Goal: Task Accomplishment & Management: Use online tool/utility

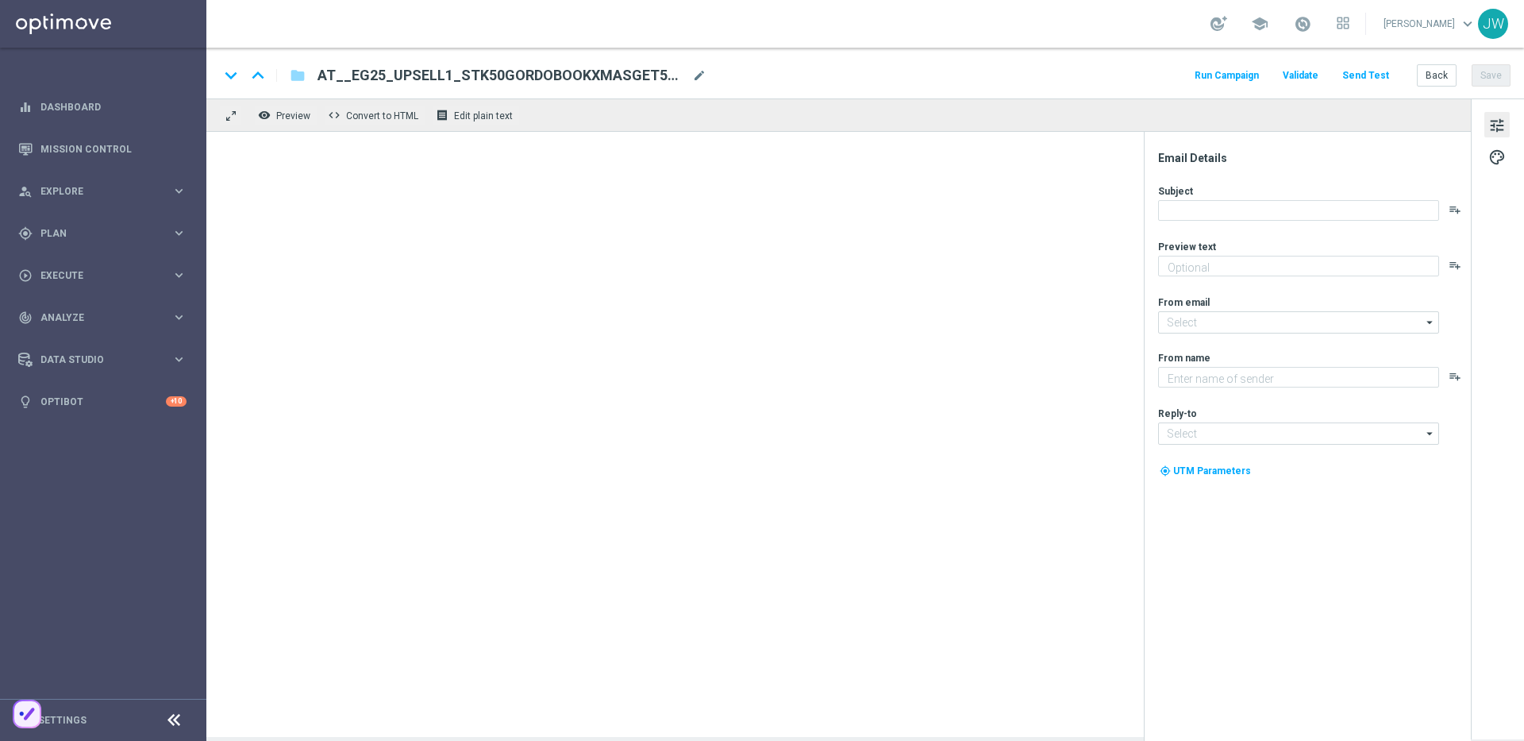
type textarea "Nur ein Klick & dein El Gordo Gratislos wartet"
type textarea "Millionaires' Club"
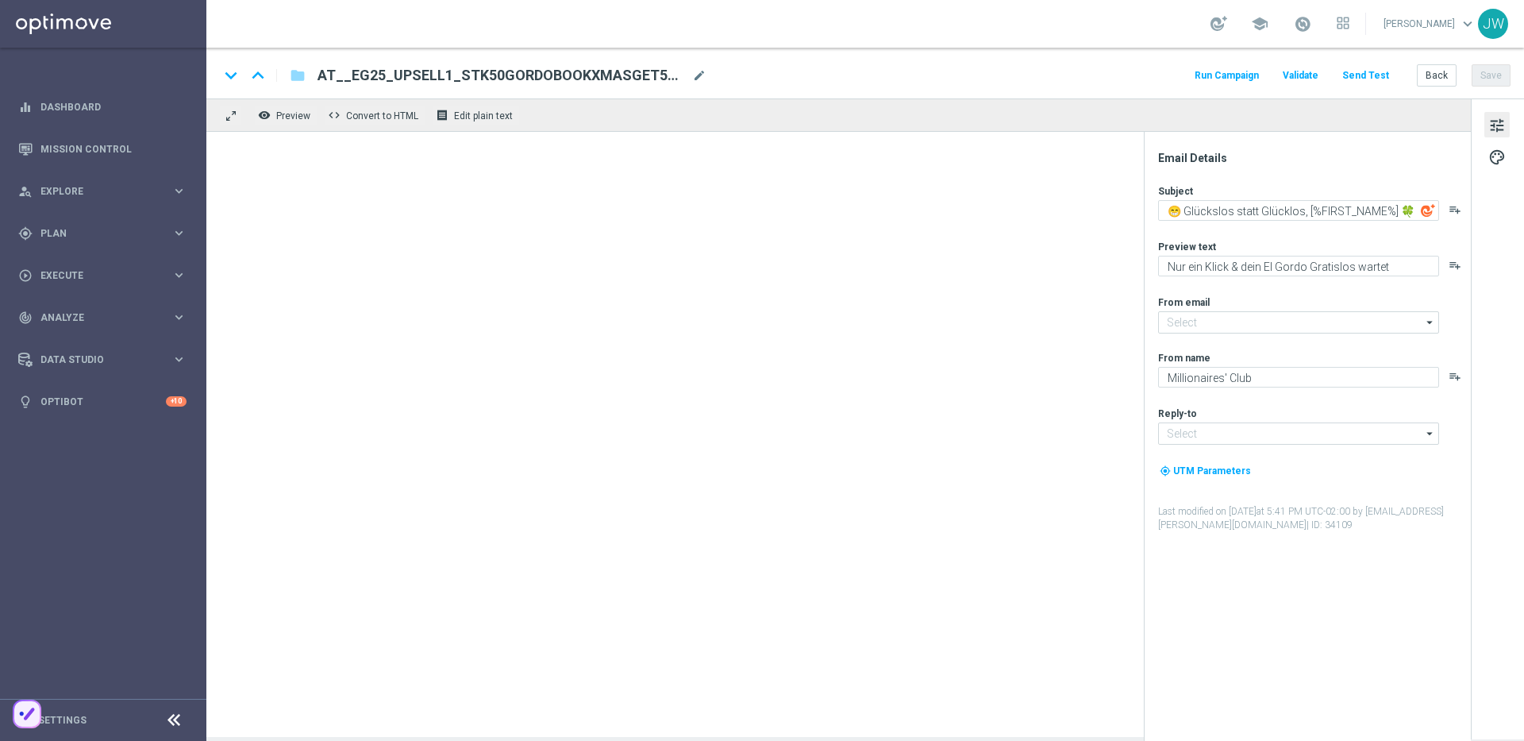
type input "[EMAIL_ADDRESS][DOMAIN_NAME]"
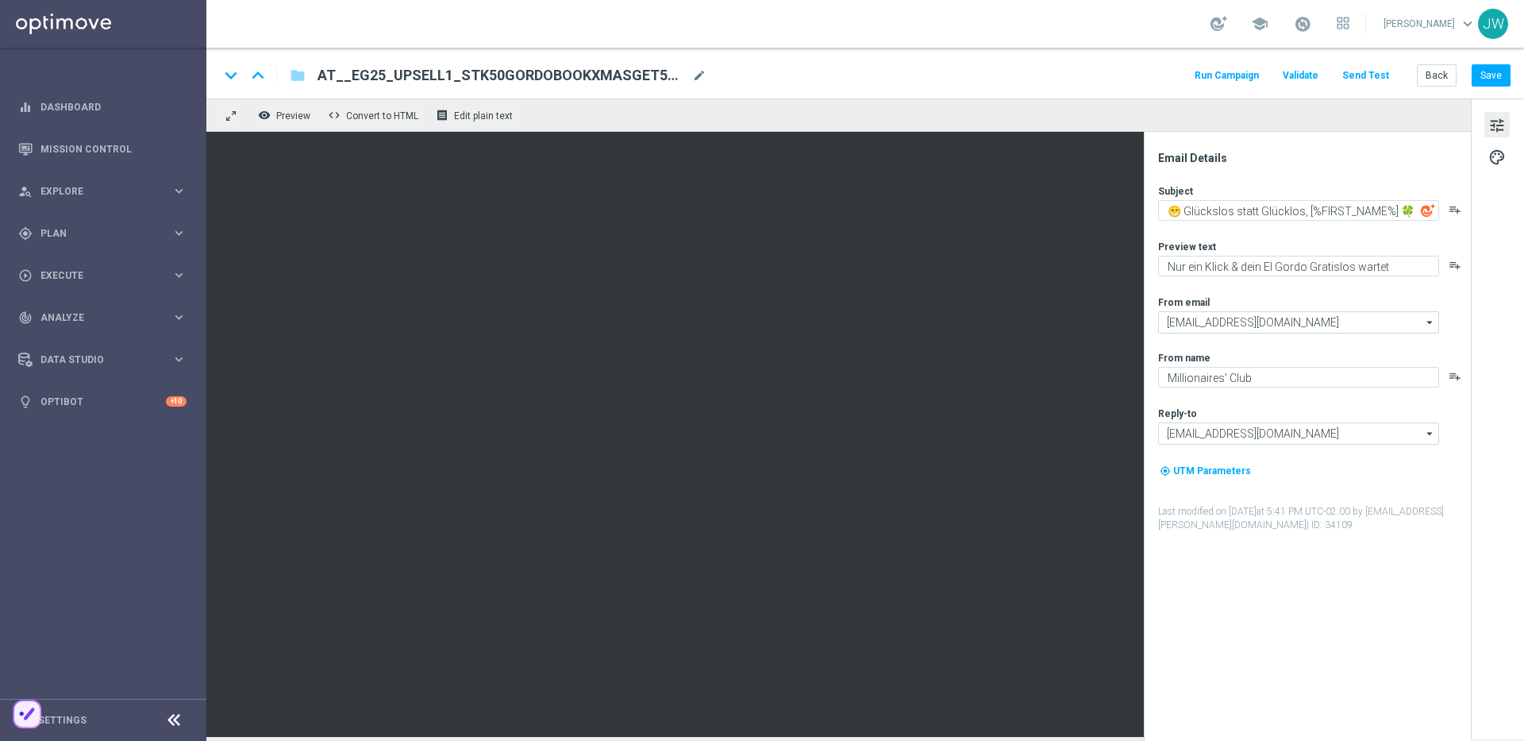
click at [1360, 71] on button "Send Test" at bounding box center [1366, 75] width 52 height 21
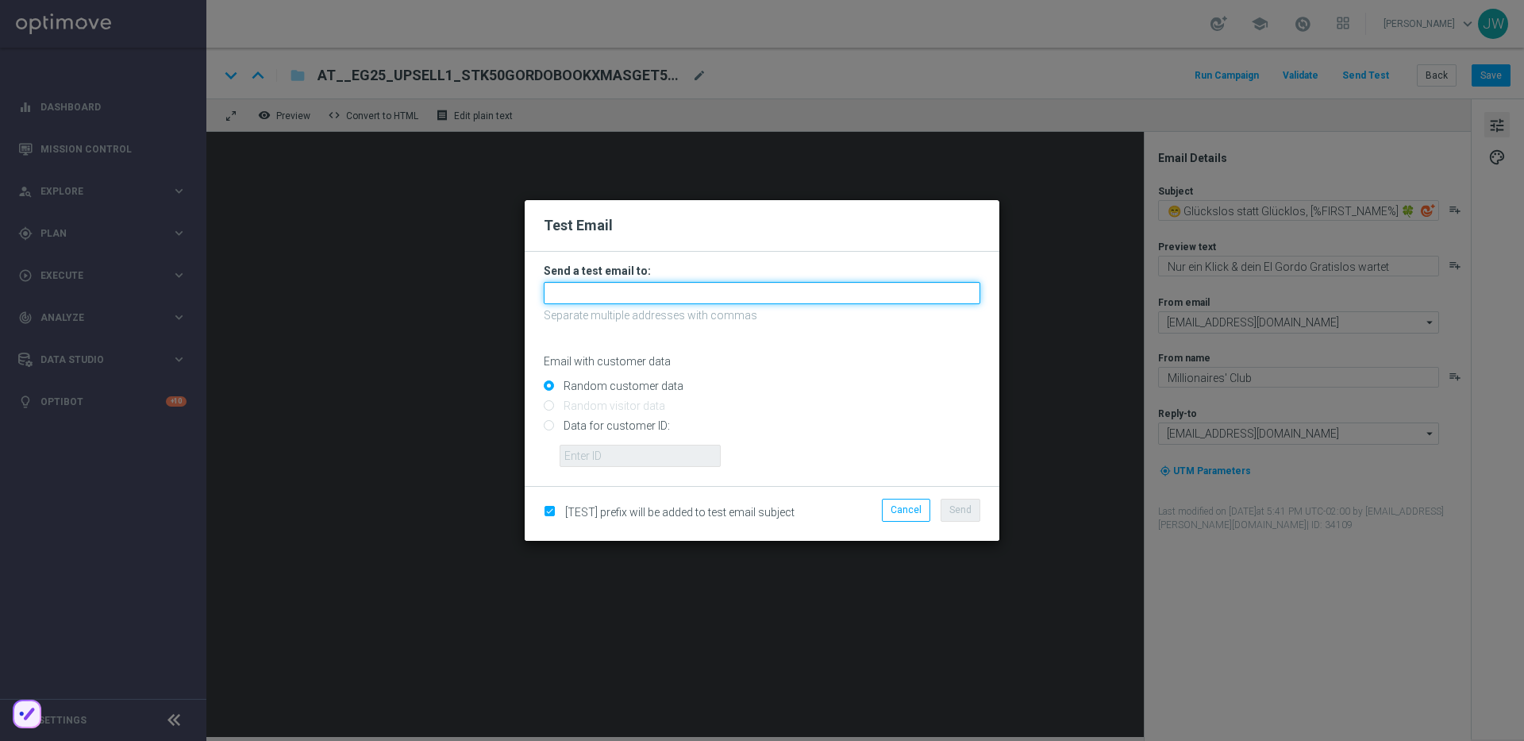
click at [726, 291] on input "text" at bounding box center [762, 293] width 437 height 22
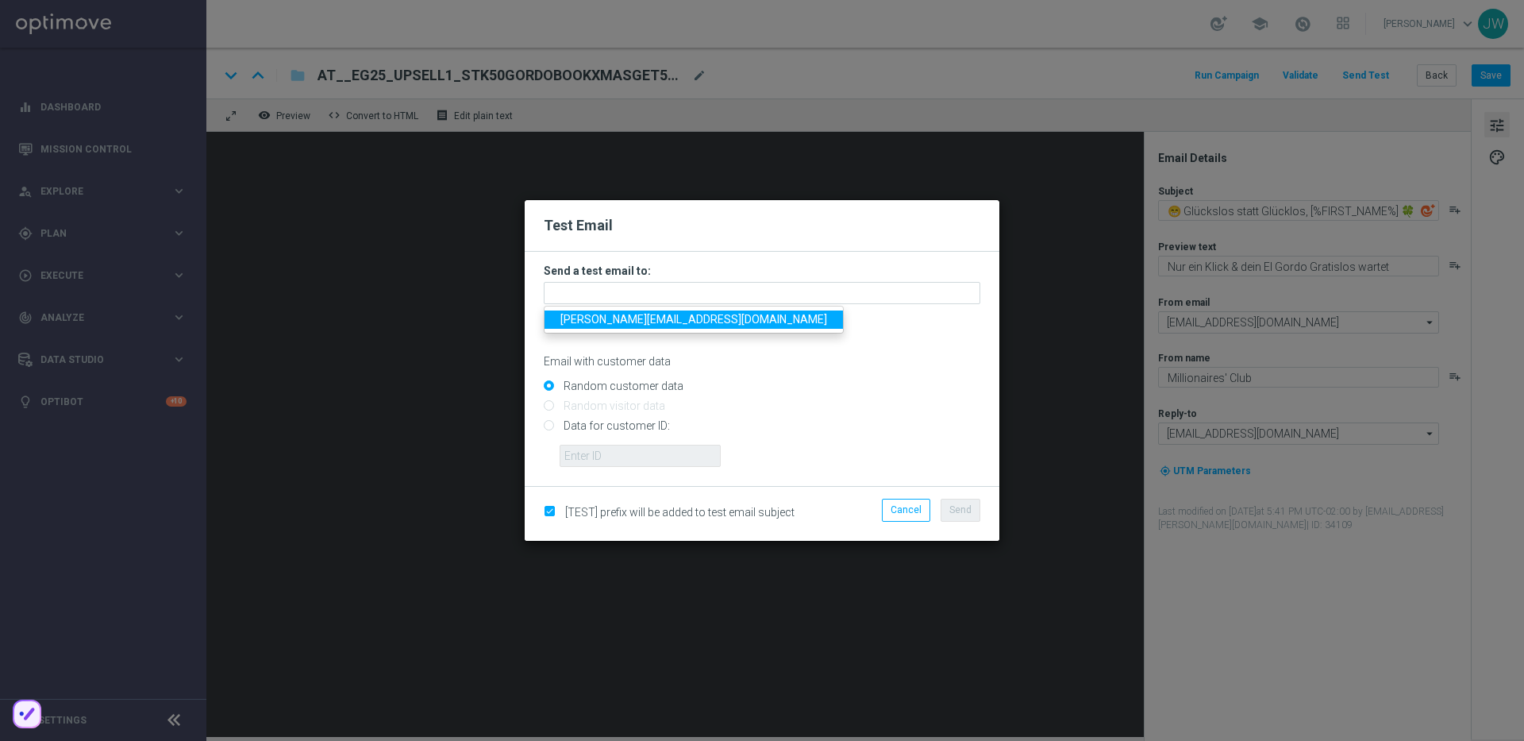
click at [649, 318] on span "[PERSON_NAME][EMAIL_ADDRESS][DOMAIN_NAME]" at bounding box center [693, 319] width 267 height 13
type input "[PERSON_NAME][EMAIL_ADDRESS][DOMAIN_NAME]"
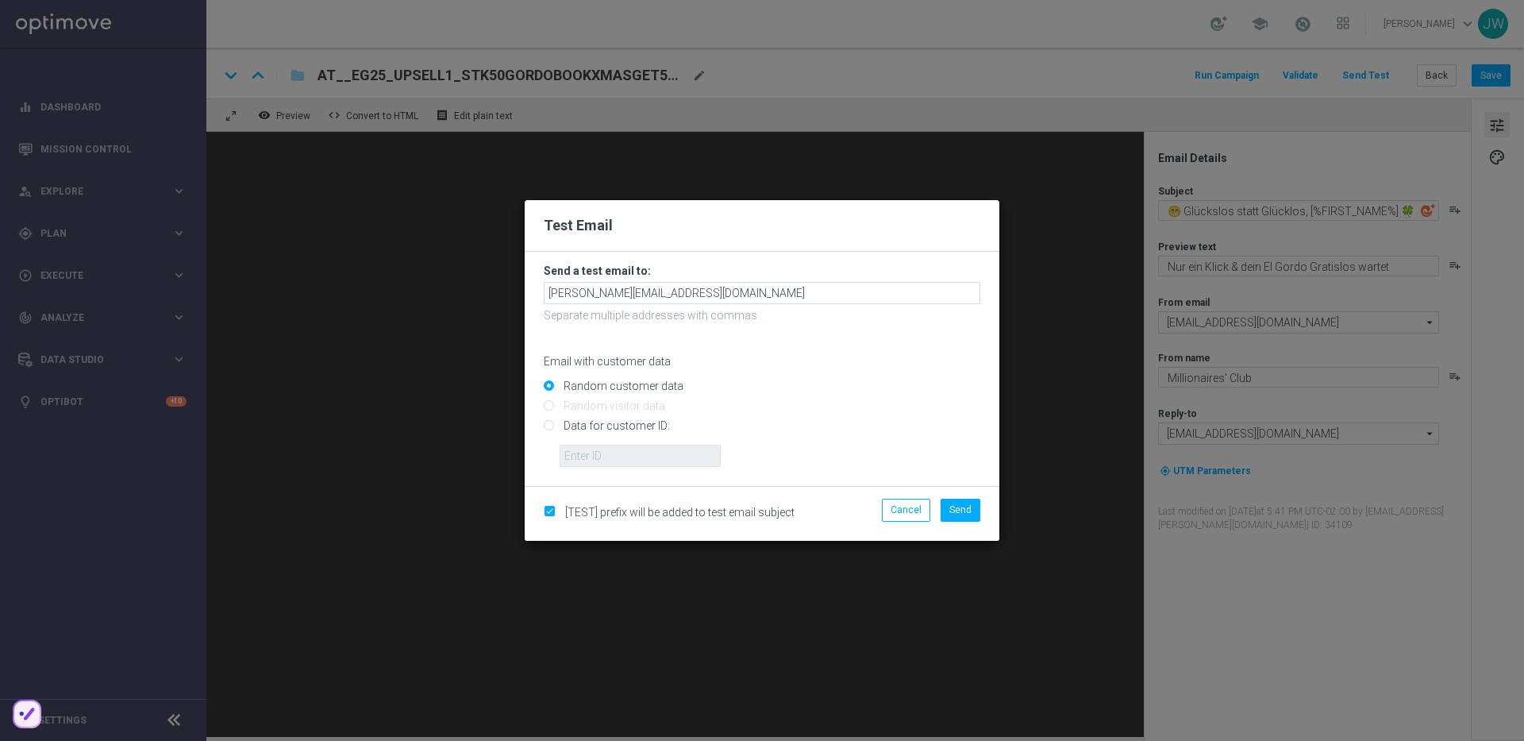
click at [589, 423] on input "Data for customer ID:" at bounding box center [762, 433] width 437 height 22
radio input "true"
click at [626, 464] on input "text" at bounding box center [640, 456] width 161 height 22
paste input "223890059"
type input "223890059"
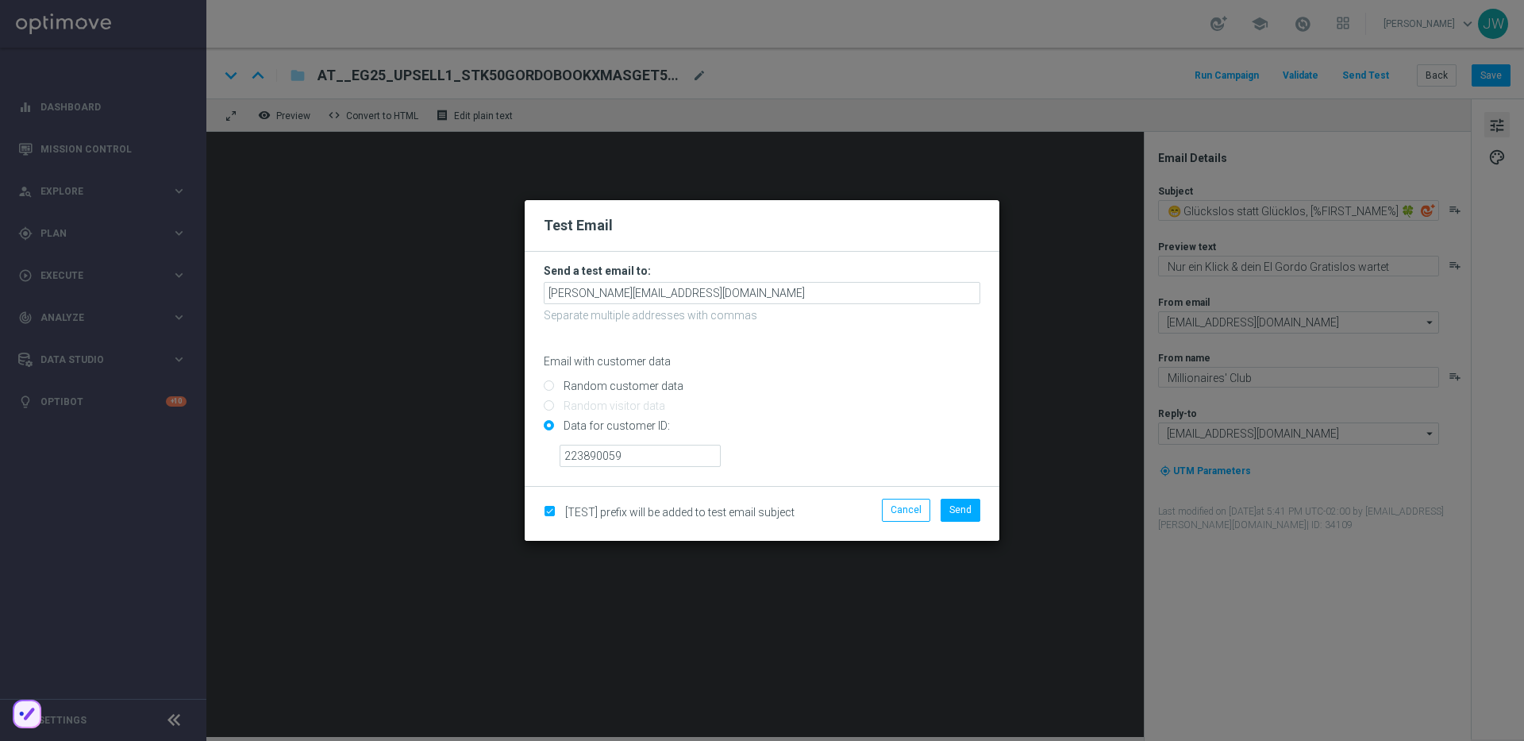
click at [834, 429] on input "Data for customer ID:" at bounding box center [762, 433] width 437 height 22
click at [968, 514] on span "Send" at bounding box center [960, 509] width 22 height 11
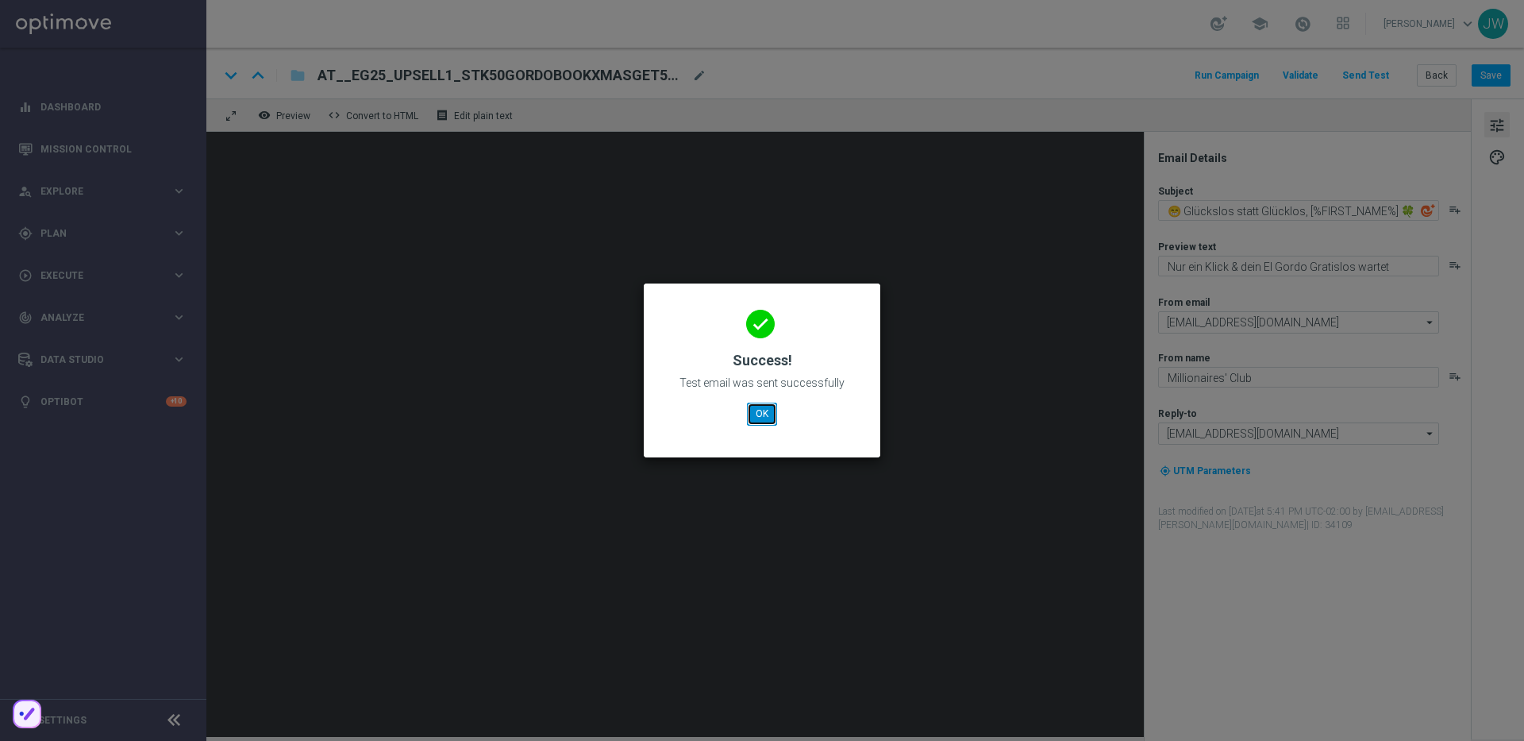
click at [772, 418] on button "OK" at bounding box center [762, 413] width 30 height 22
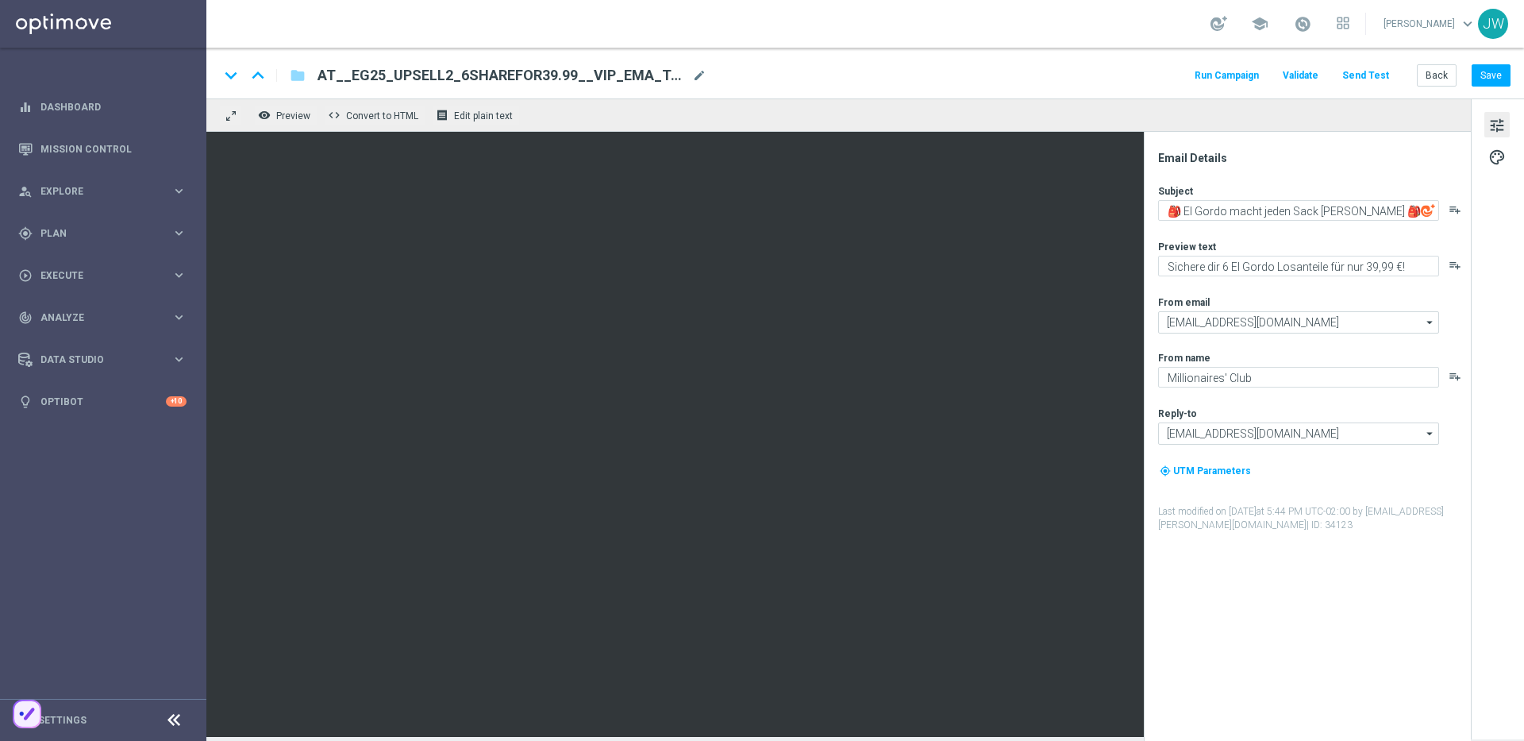
click at [1349, 67] on button "Send Test" at bounding box center [1366, 75] width 52 height 21
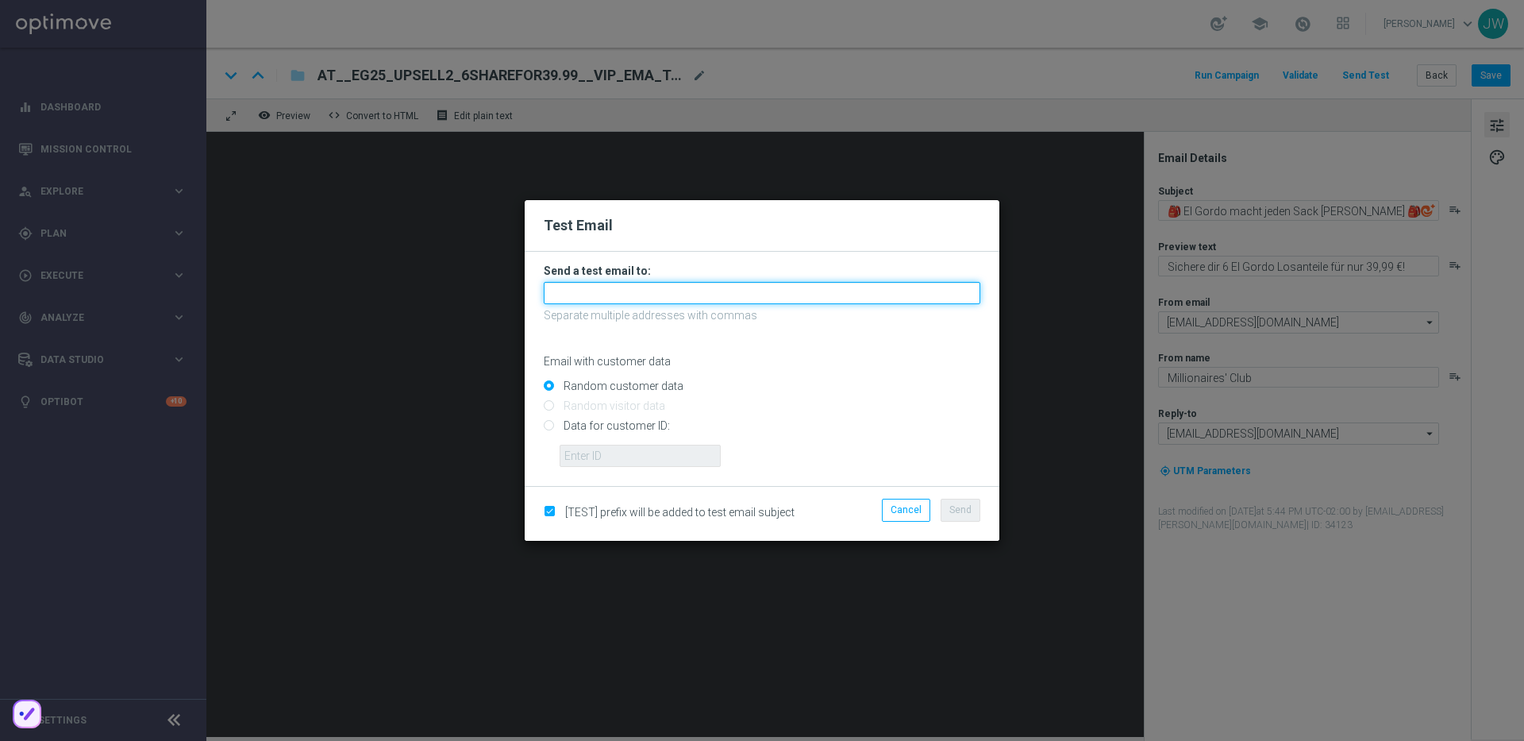
click at [687, 294] on input "text" at bounding box center [762, 293] width 437 height 22
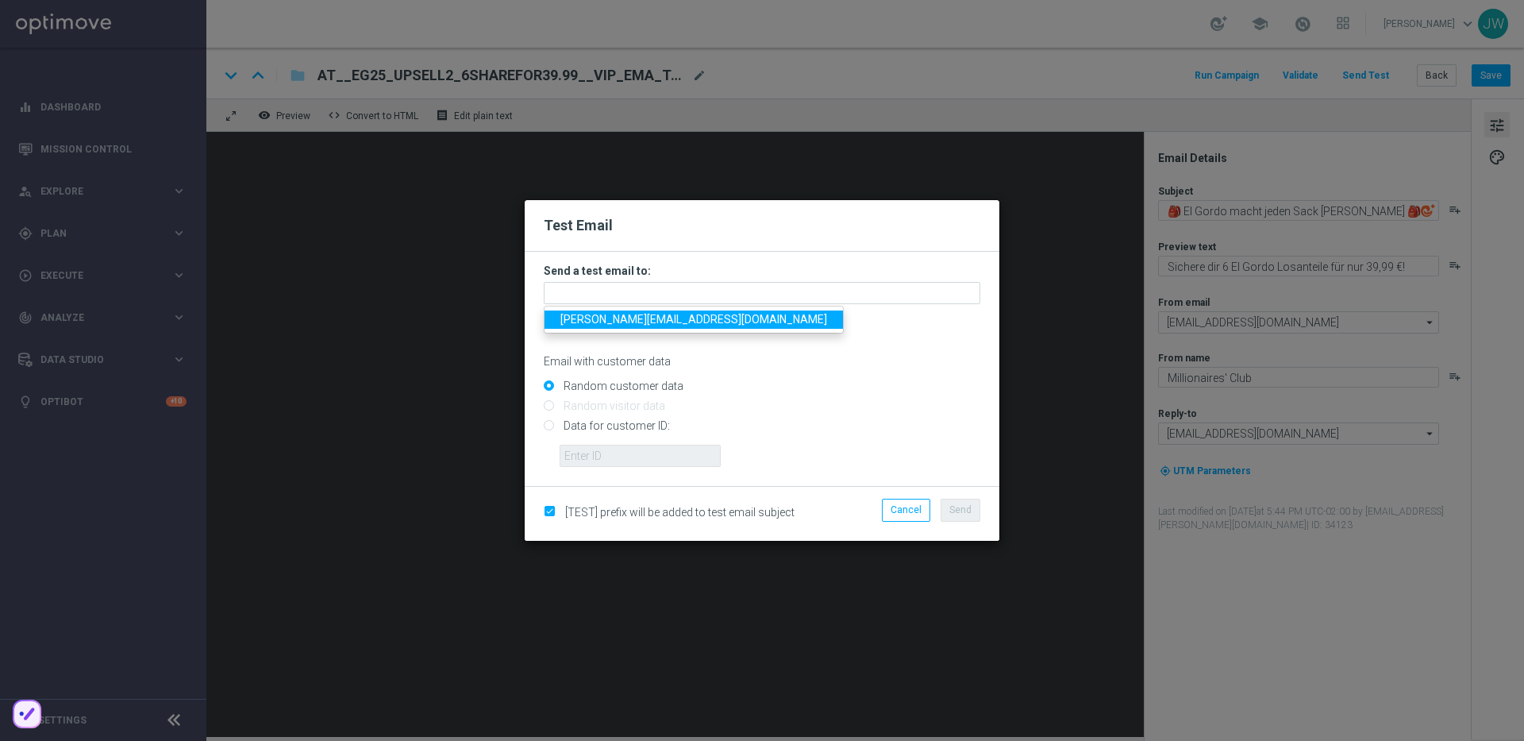
click at [680, 304] on form "Send a test email to: jakub.walczak@lottoland.com Separate multiple addresses w…" at bounding box center [762, 365] width 437 height 203
click at [676, 312] on p "Separate multiple addresses with commas" at bounding box center [762, 315] width 437 height 14
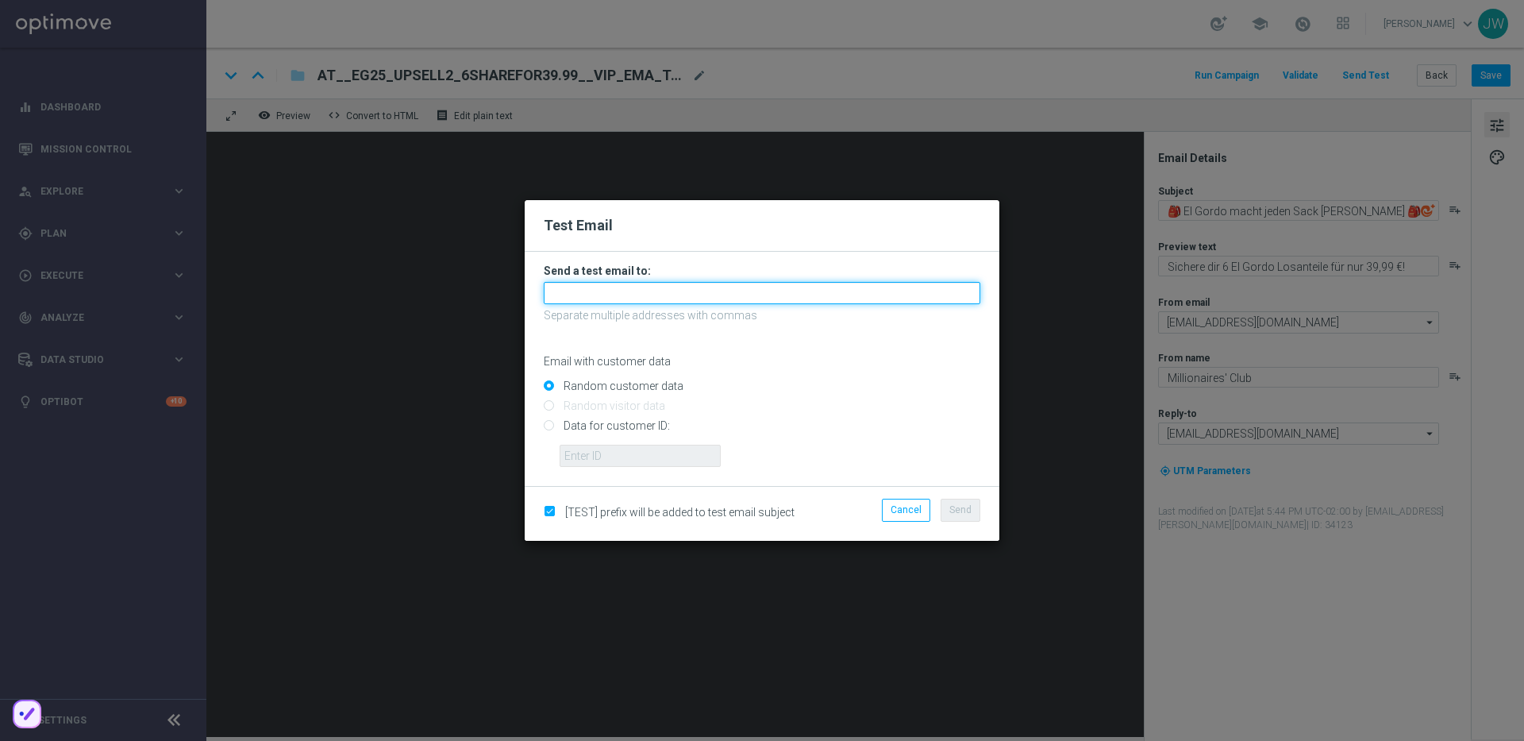
click at [672, 290] on input "text" at bounding box center [762, 293] width 437 height 22
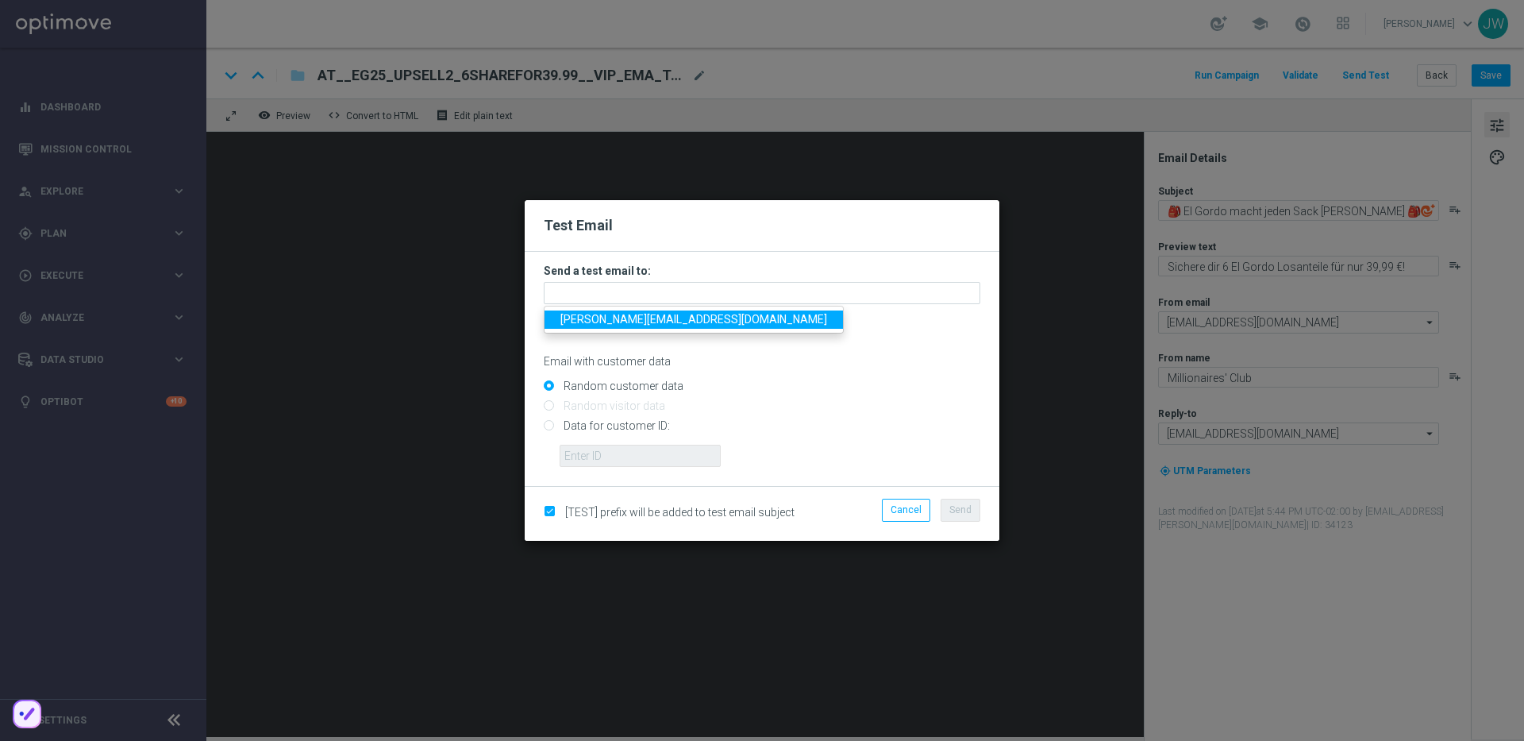
click at [660, 329] on ul "[PERSON_NAME][EMAIL_ADDRESS][DOMAIN_NAME]" at bounding box center [694, 320] width 300 height 28
click at [660, 321] on span "[PERSON_NAME][EMAIL_ADDRESS][DOMAIN_NAME]" at bounding box center [693, 319] width 267 height 13
type input "[PERSON_NAME][EMAIL_ADDRESS][DOMAIN_NAME]"
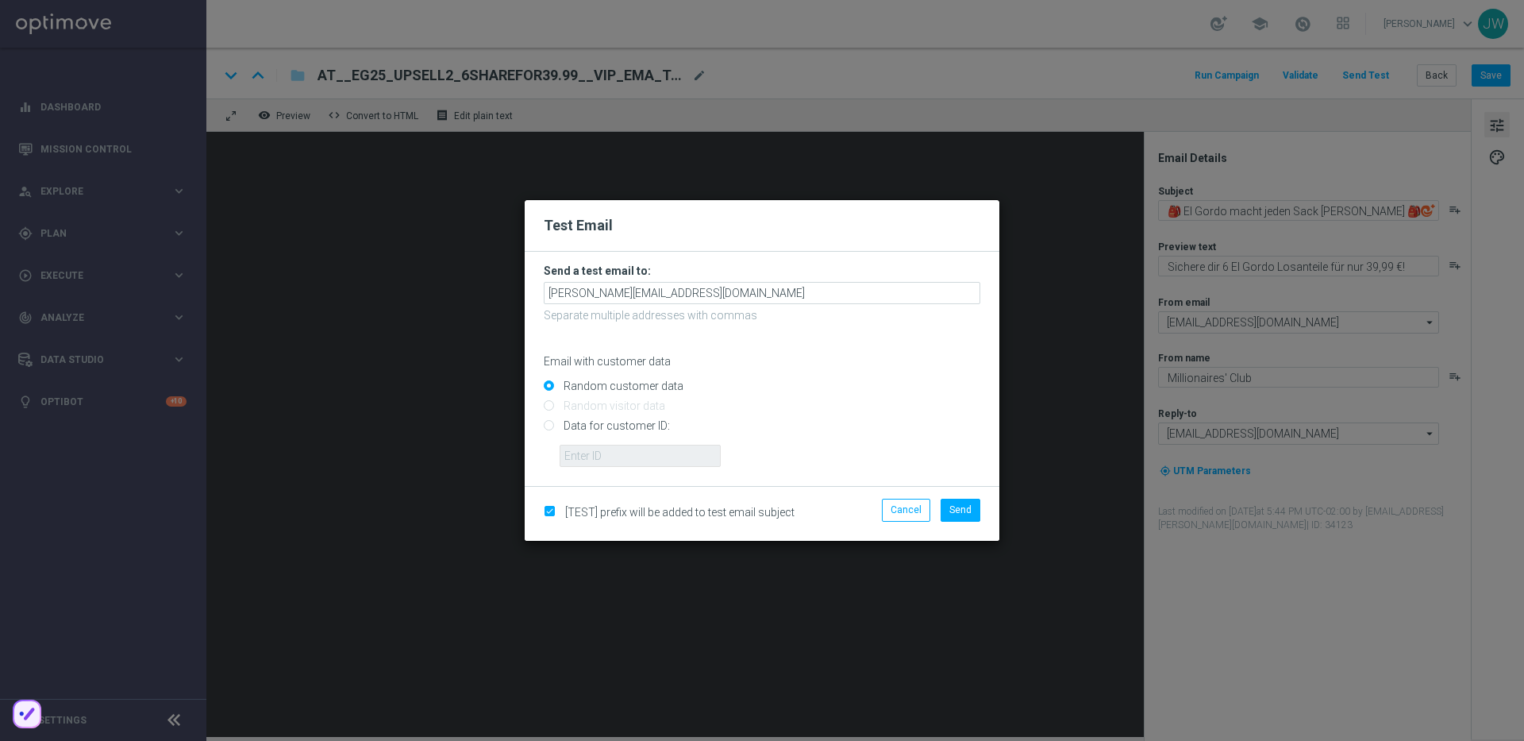
click at [617, 424] on input "Data for customer ID:" at bounding box center [762, 433] width 437 height 22
radio input "true"
click at [614, 449] on input "text" at bounding box center [640, 456] width 161 height 22
paste input "223890059"
type input "223890059"
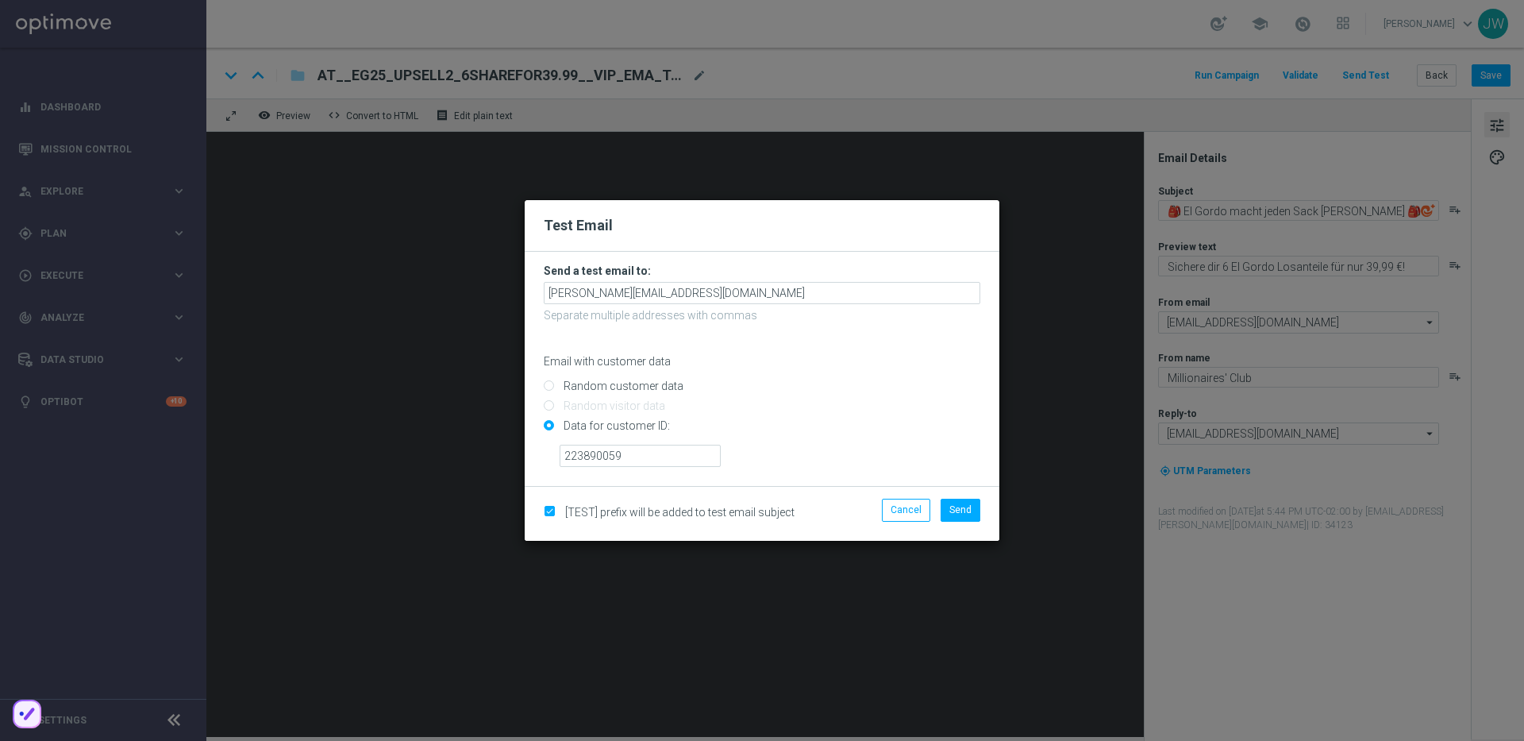
click at [850, 427] on input "Data for customer ID:" at bounding box center [762, 433] width 437 height 22
click at [947, 506] on button "Send" at bounding box center [961, 510] width 40 height 22
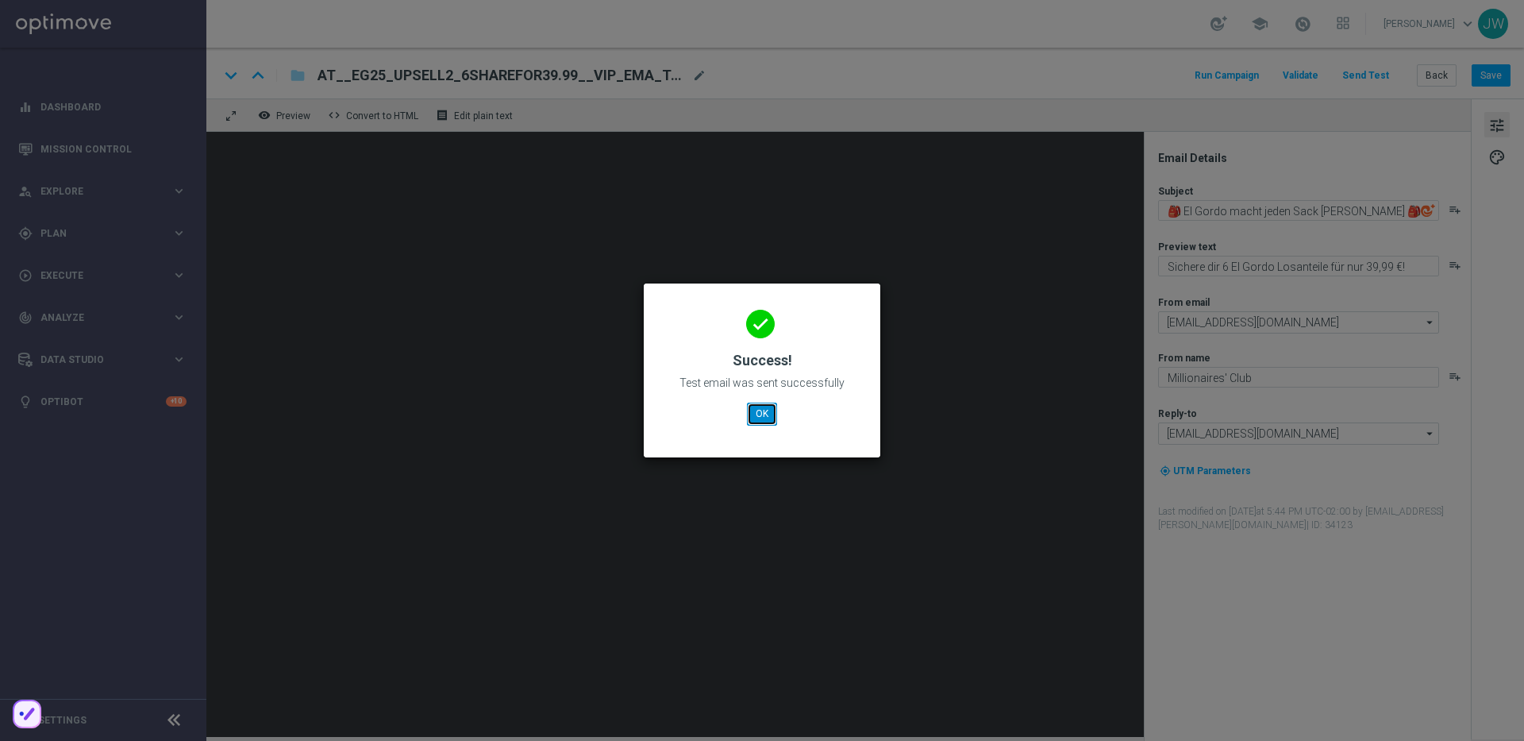
click at [760, 412] on button "OK" at bounding box center [762, 413] width 30 height 22
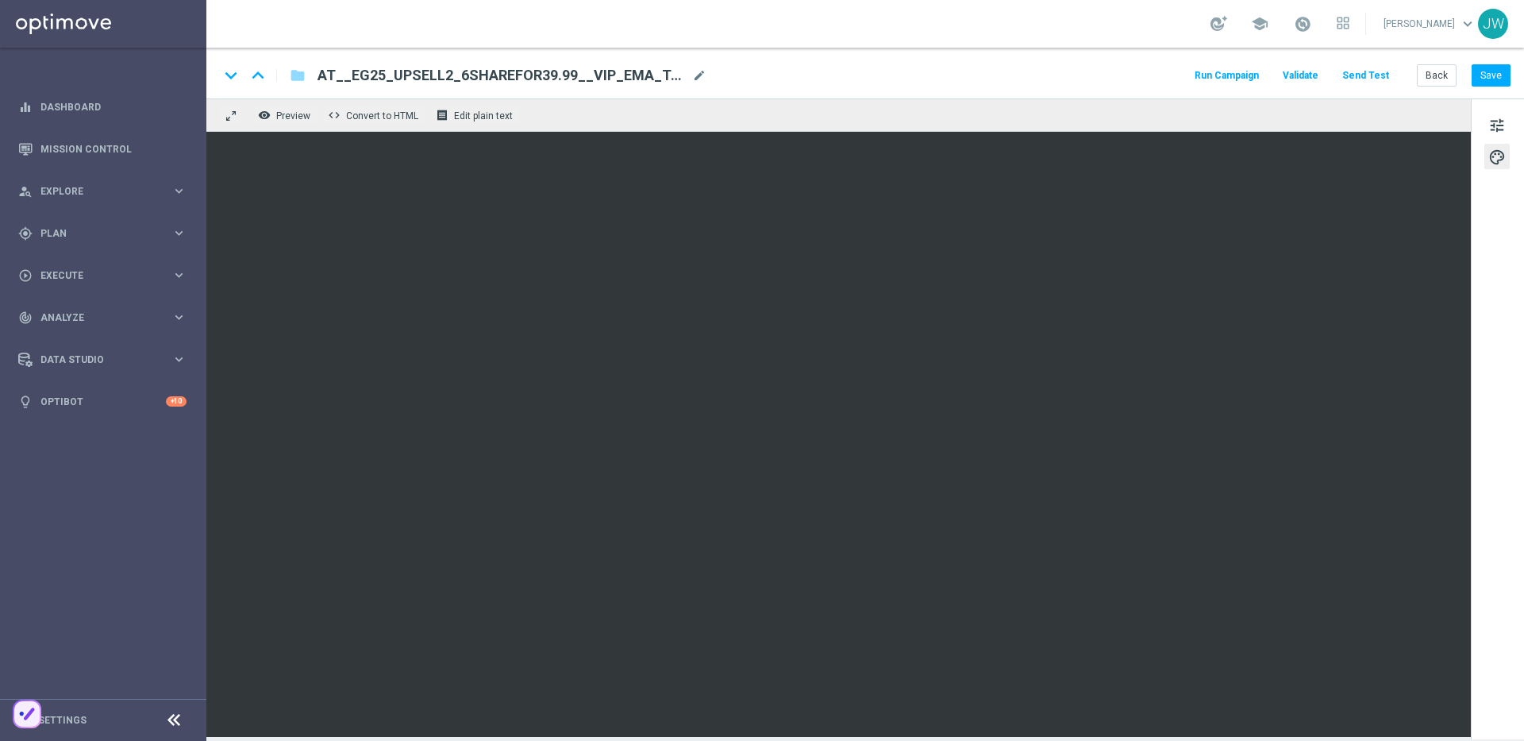
click at [1356, 69] on button "Send Test" at bounding box center [1366, 75] width 52 height 21
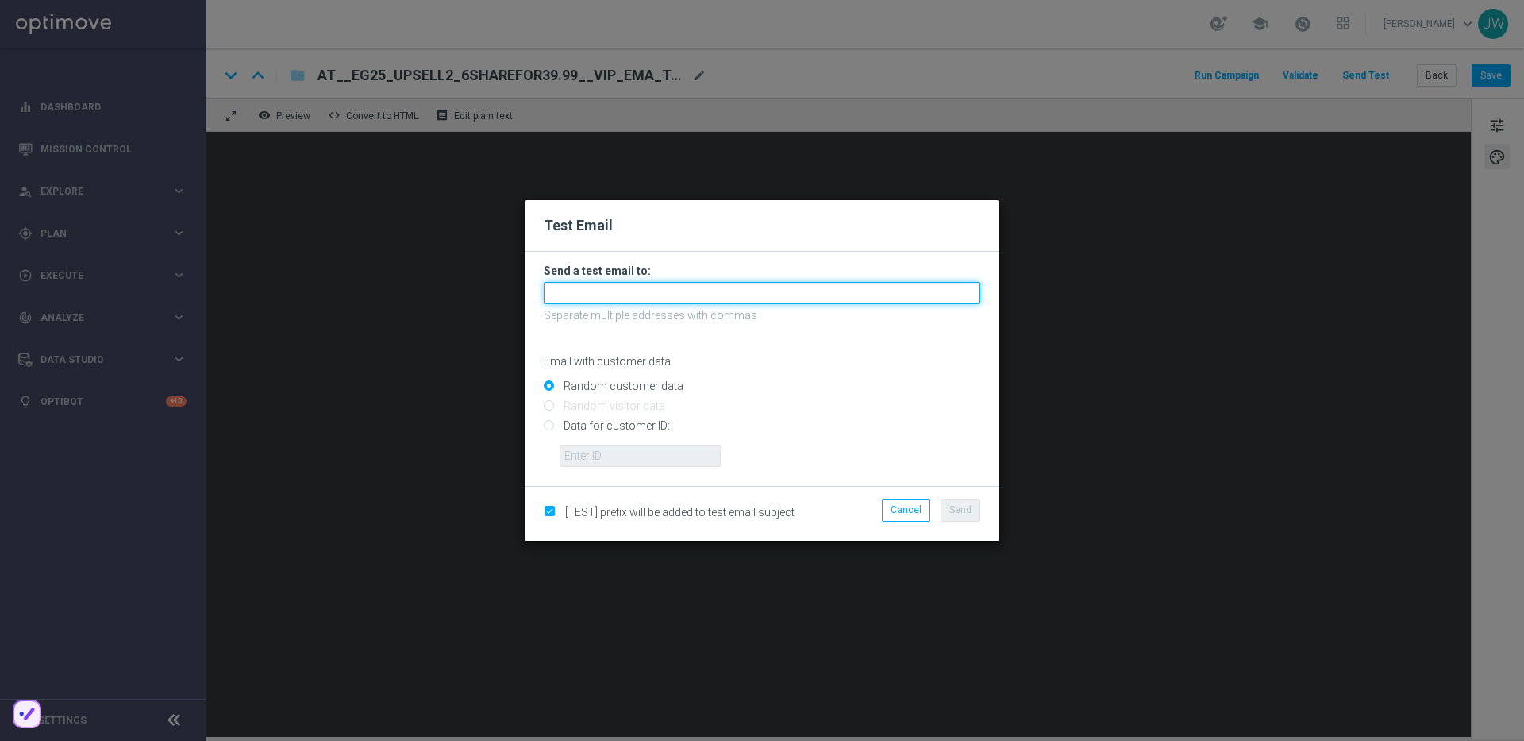
click at [805, 297] on input "text" at bounding box center [762, 293] width 437 height 22
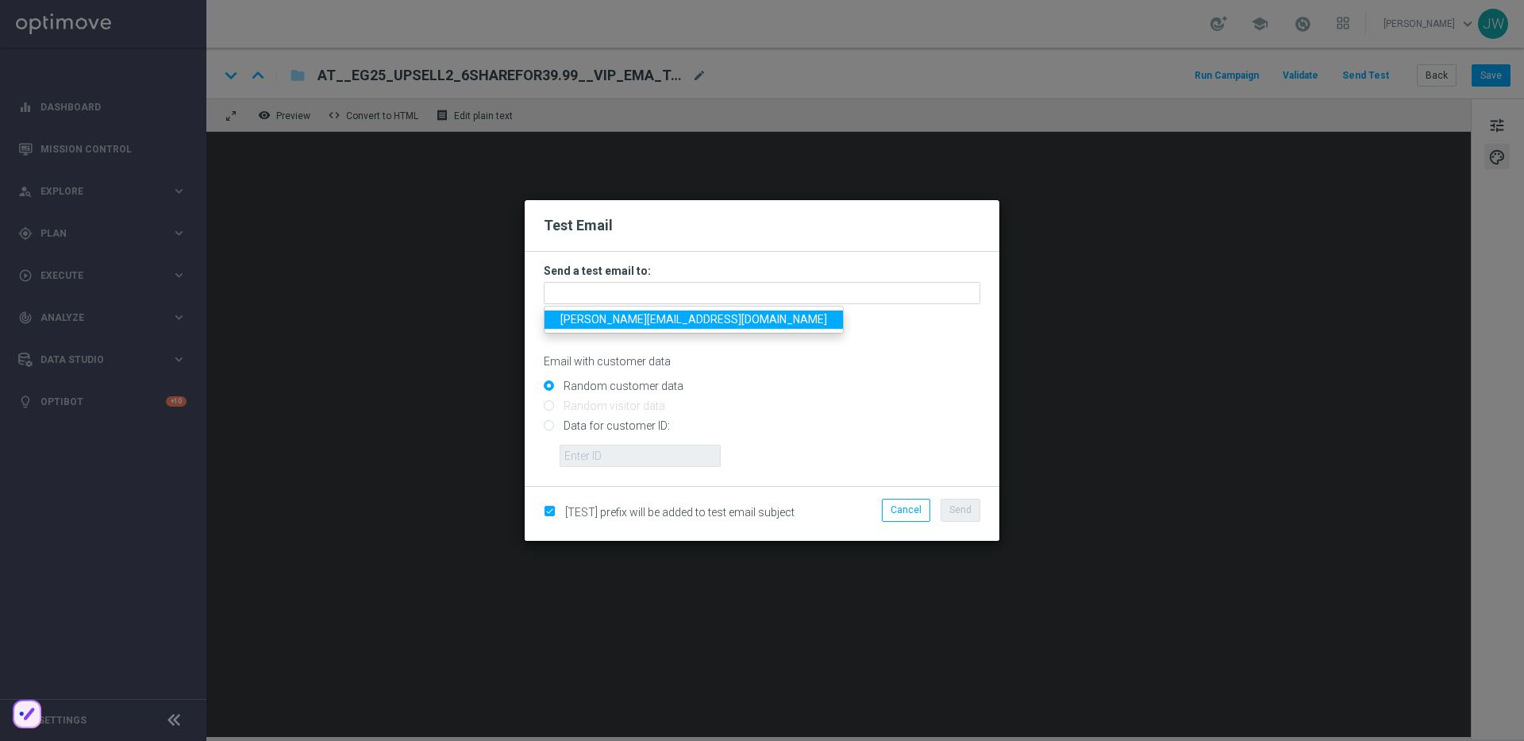
click at [659, 321] on span "[PERSON_NAME][EMAIL_ADDRESS][DOMAIN_NAME]" at bounding box center [693, 319] width 267 height 13
type input "[PERSON_NAME][EMAIL_ADDRESS][DOMAIN_NAME]"
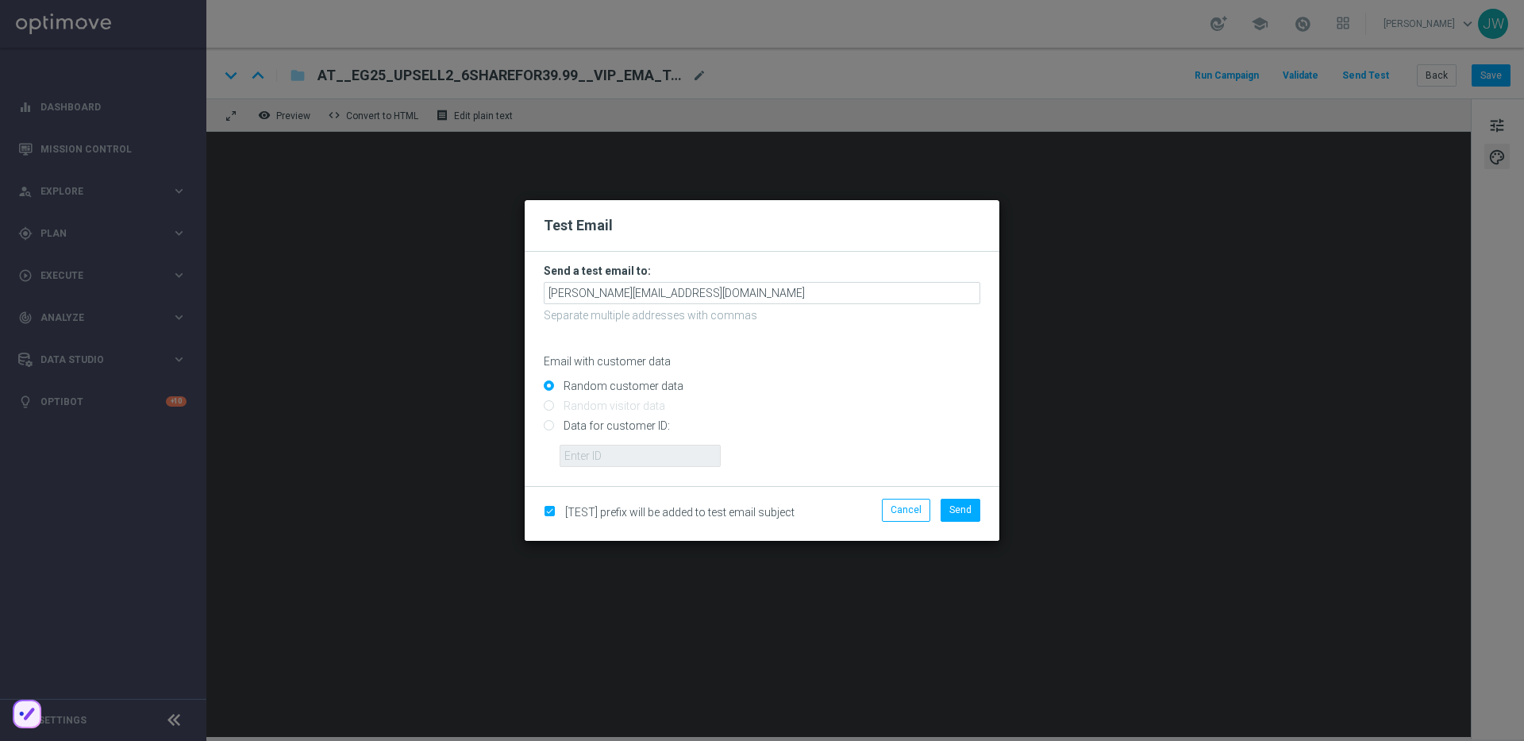
click at [622, 421] on div "Random customer data Random visitor data Data for customer ID:" at bounding box center [762, 419] width 437 height 94
click at [616, 426] on input "Data for customer ID:" at bounding box center [762, 433] width 437 height 22
radio input "true"
click at [616, 449] on input "text" at bounding box center [640, 456] width 161 height 22
paste input "223890059"
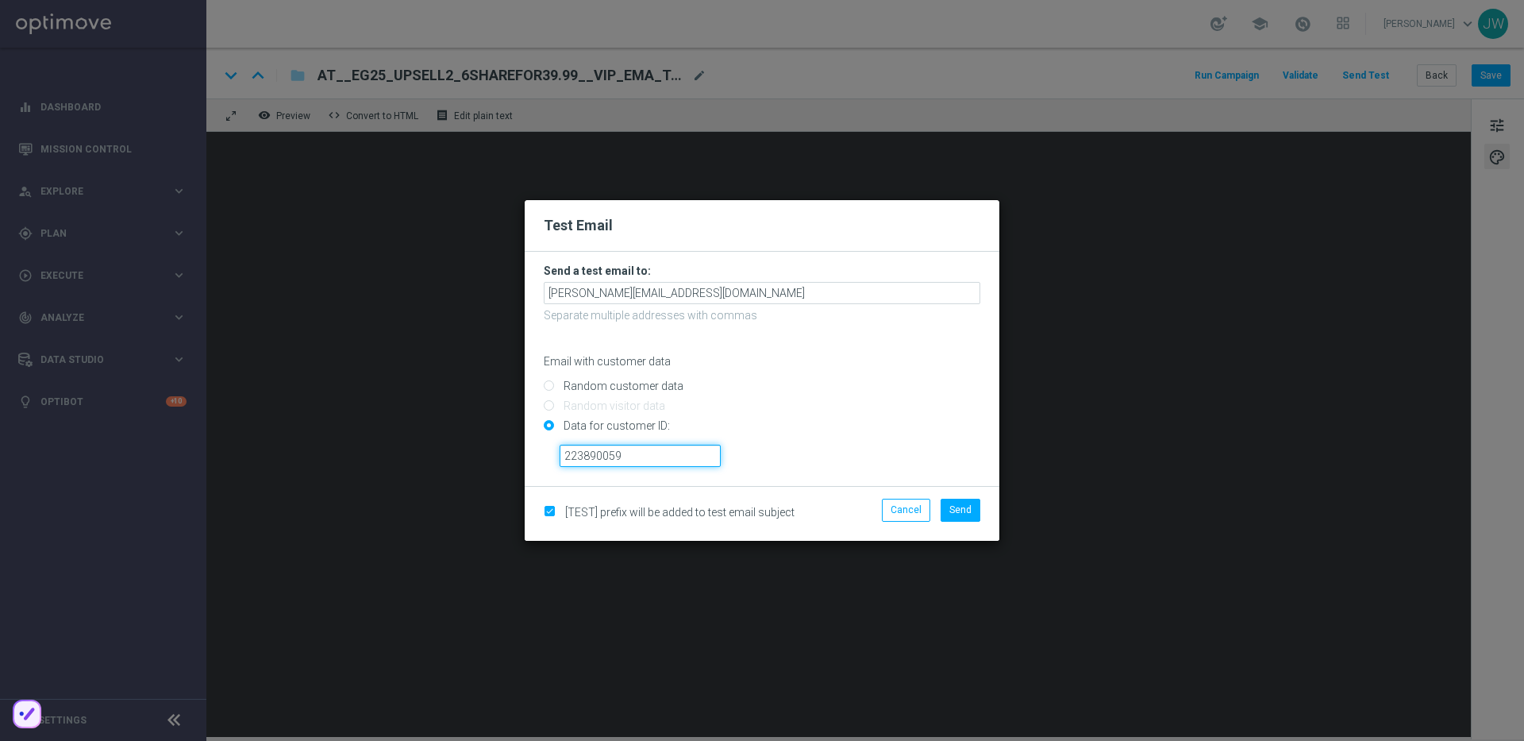
type input "223890059"
click at [874, 453] on div "223890059" at bounding box center [770, 450] width 445 height 34
click at [961, 502] on button "Send" at bounding box center [961, 510] width 40 height 22
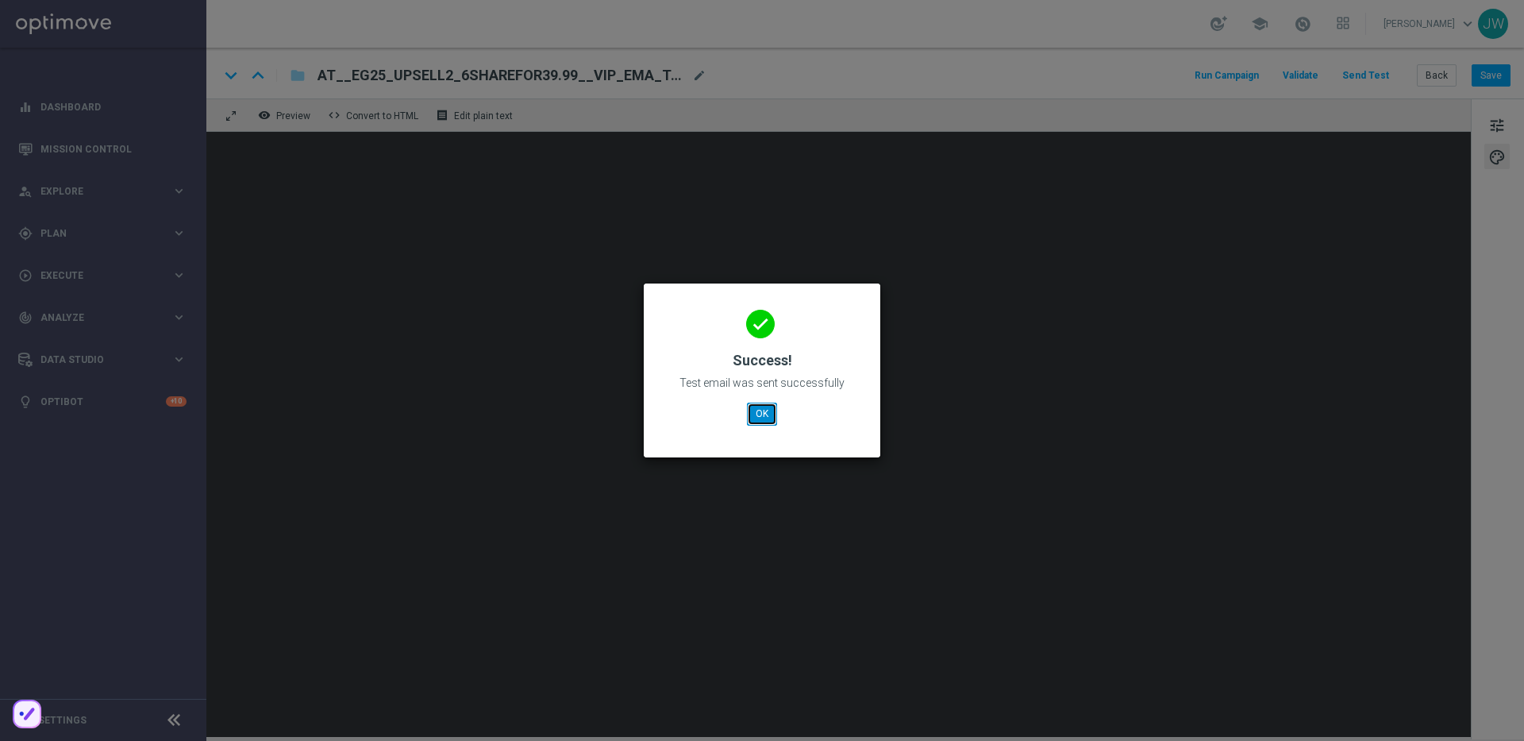
click at [773, 424] on button "OK" at bounding box center [762, 413] width 30 height 22
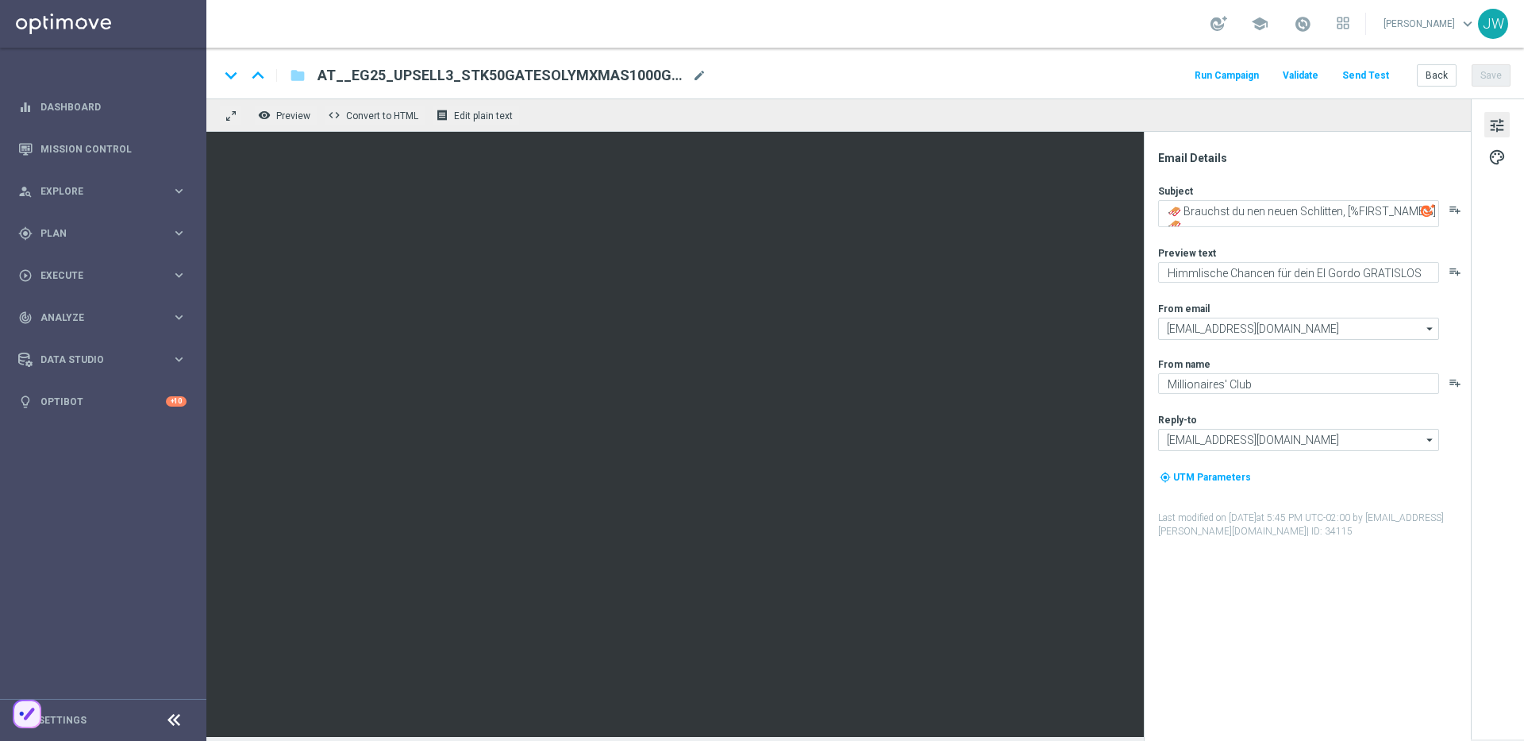
click at [1365, 84] on button "Send Test" at bounding box center [1366, 75] width 52 height 21
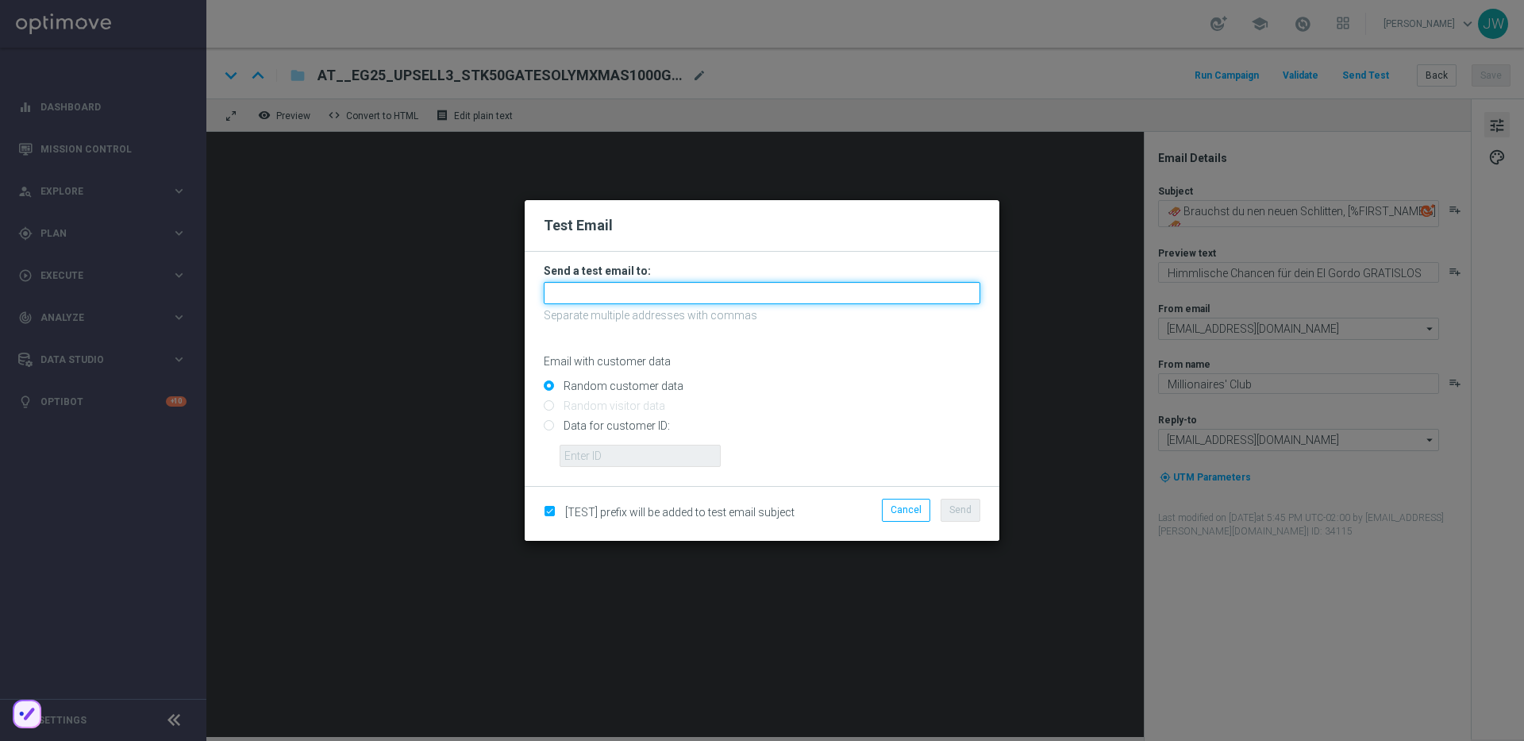
click at [562, 283] on input "text" at bounding box center [762, 293] width 437 height 22
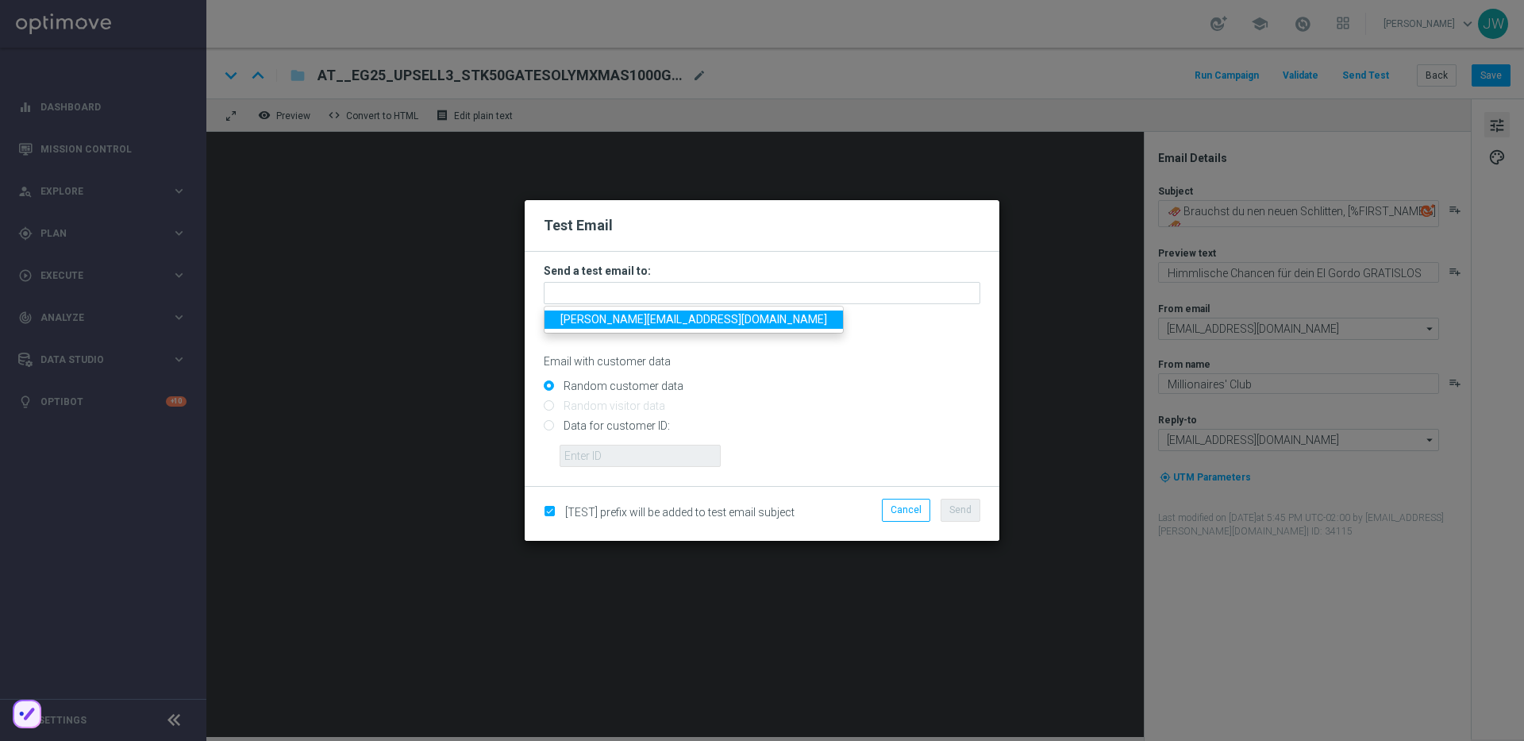
click at [615, 317] on span "[PERSON_NAME][EMAIL_ADDRESS][DOMAIN_NAME]" at bounding box center [693, 319] width 267 height 13
type input "[PERSON_NAME][EMAIL_ADDRESS][DOMAIN_NAME]"
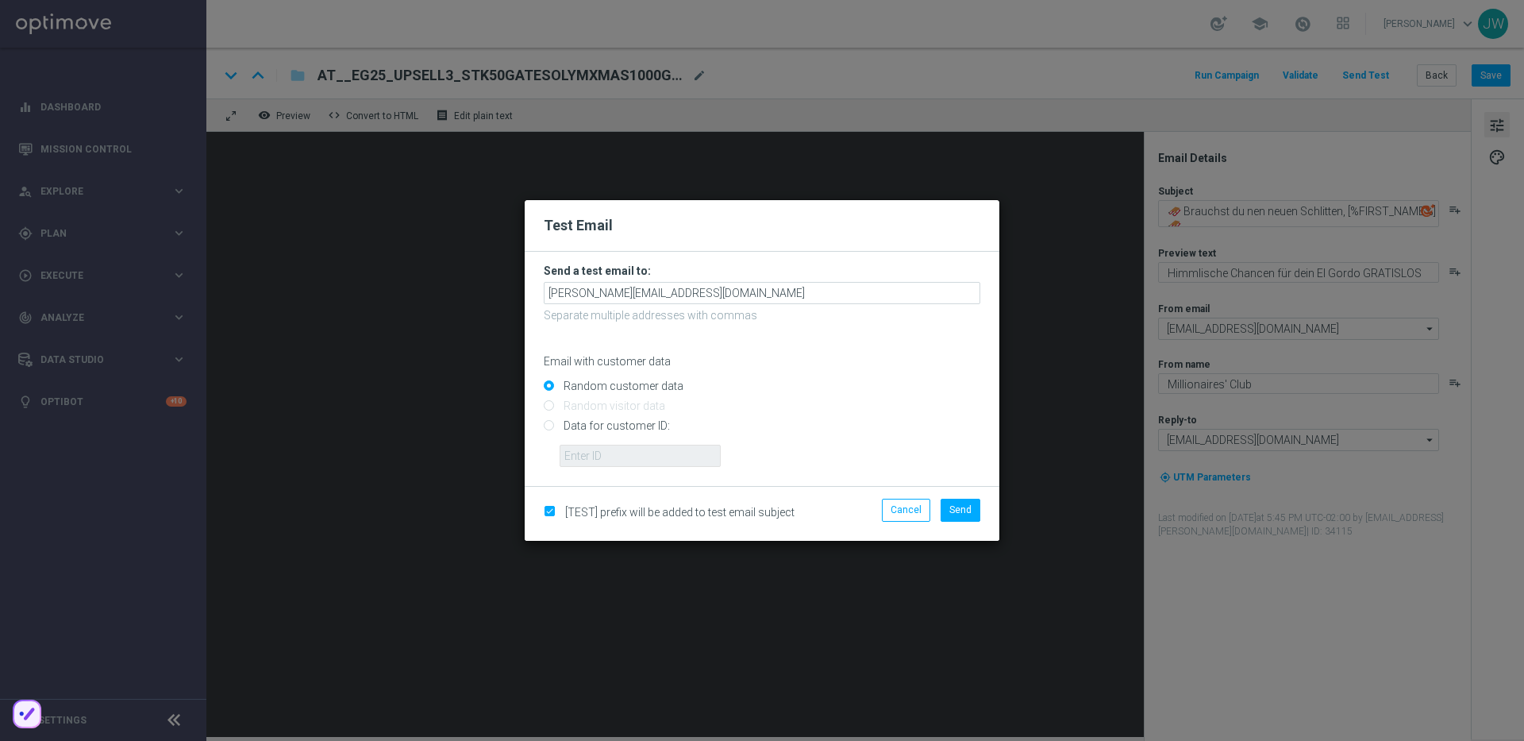
click at [634, 429] on input "Data for customer ID:" at bounding box center [762, 433] width 437 height 22
radio input "true"
click at [638, 450] on input "text" at bounding box center [640, 456] width 161 height 22
paste input "223890059"
type input "223890059"
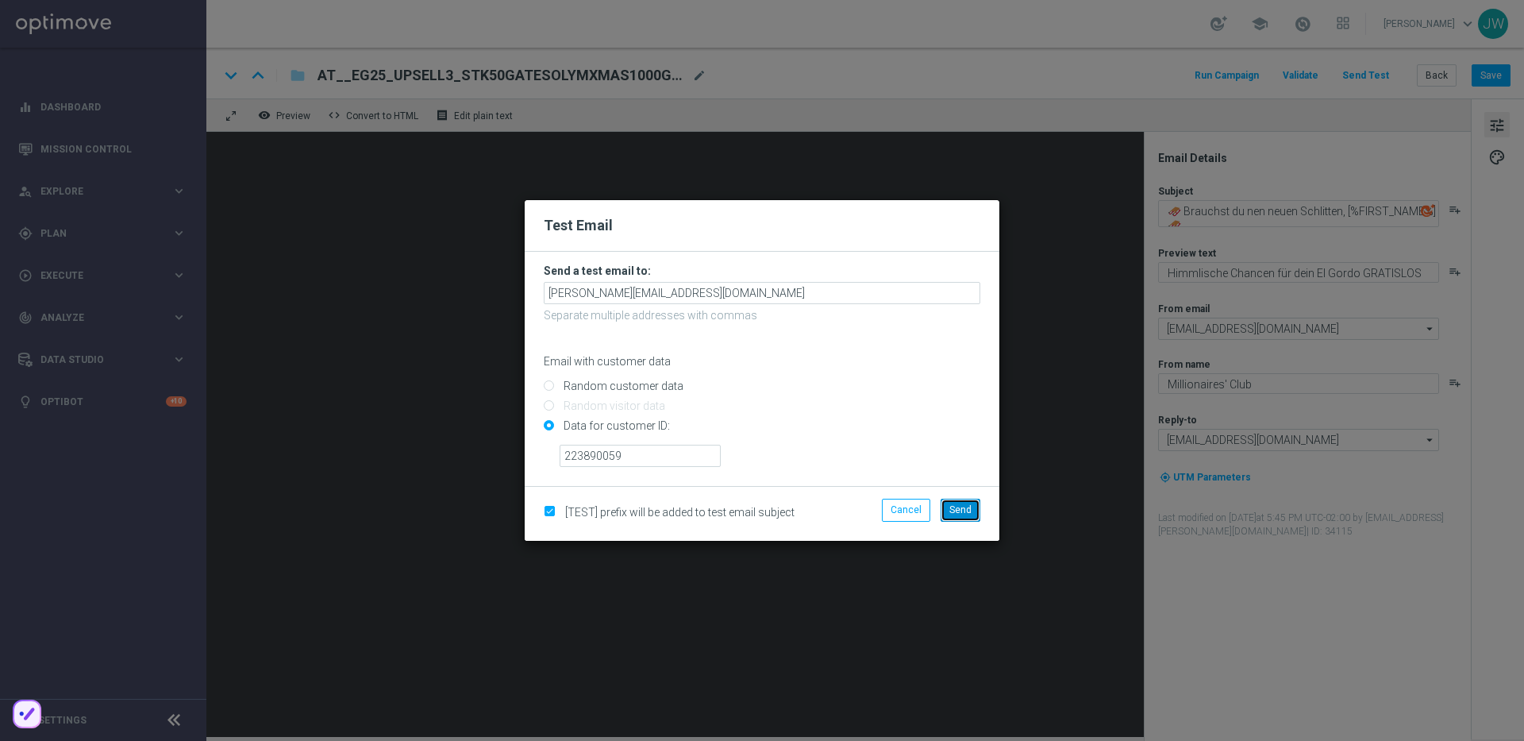
click at [954, 501] on button "Send" at bounding box center [961, 510] width 40 height 22
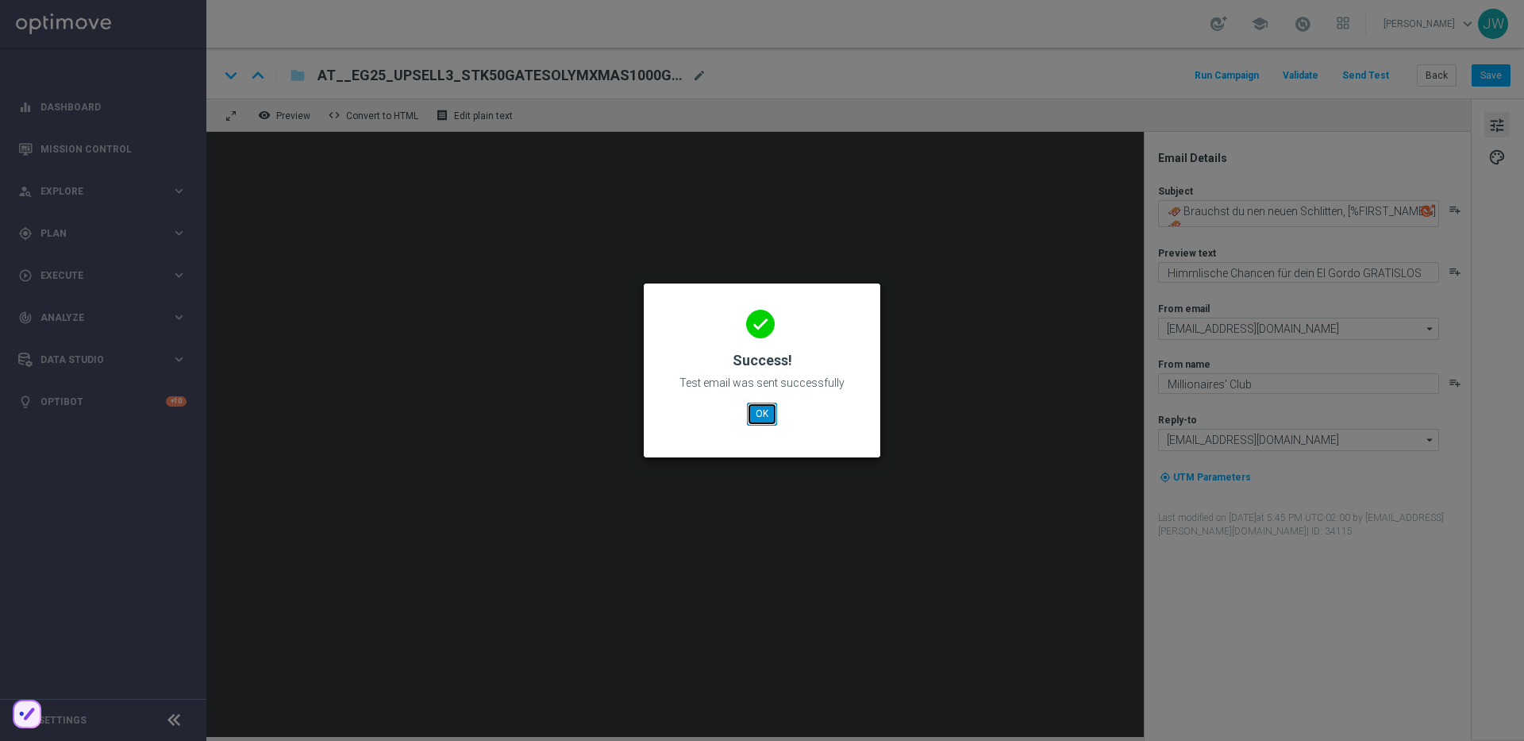
click at [749, 405] on button "OK" at bounding box center [762, 413] width 30 height 22
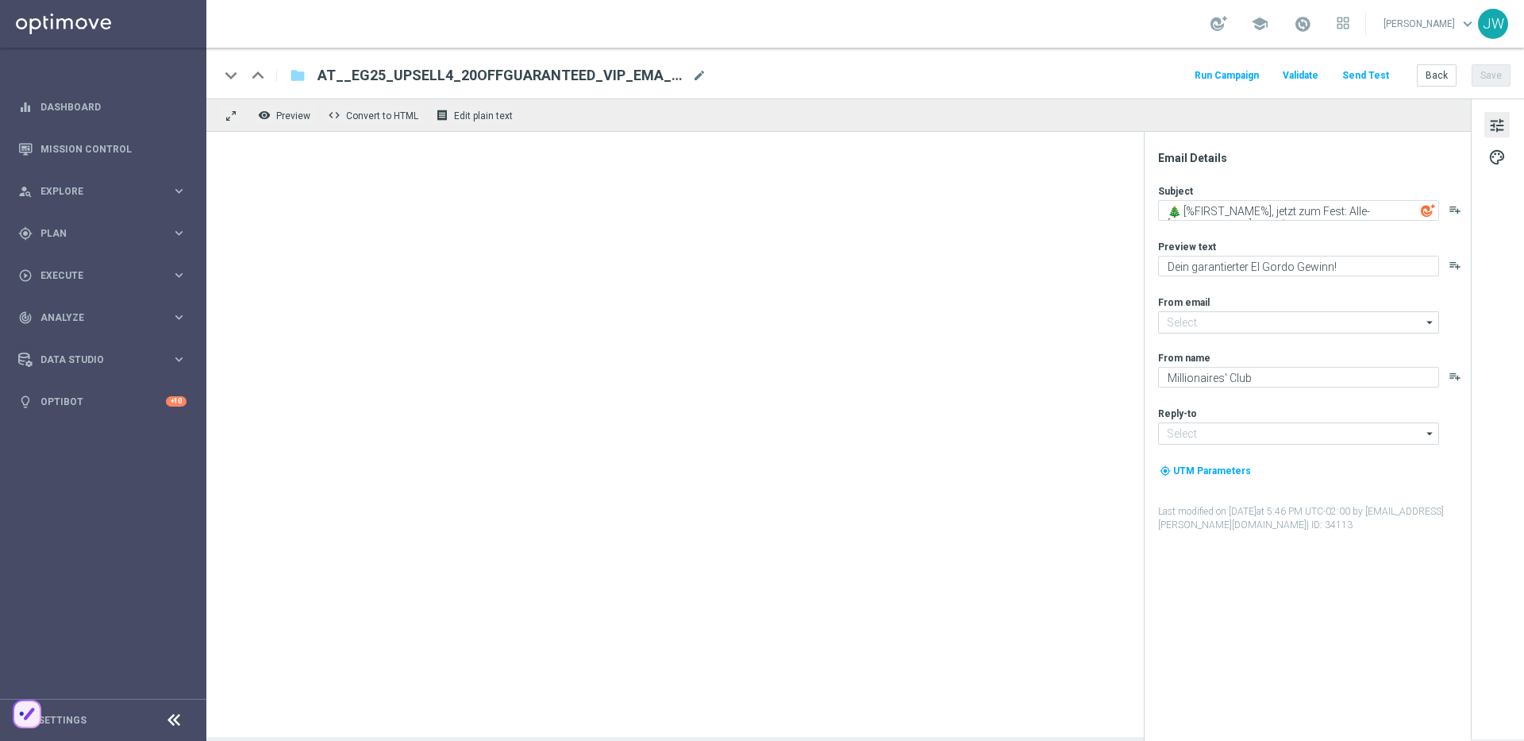
type input "[EMAIL_ADDRESS][DOMAIN_NAME]"
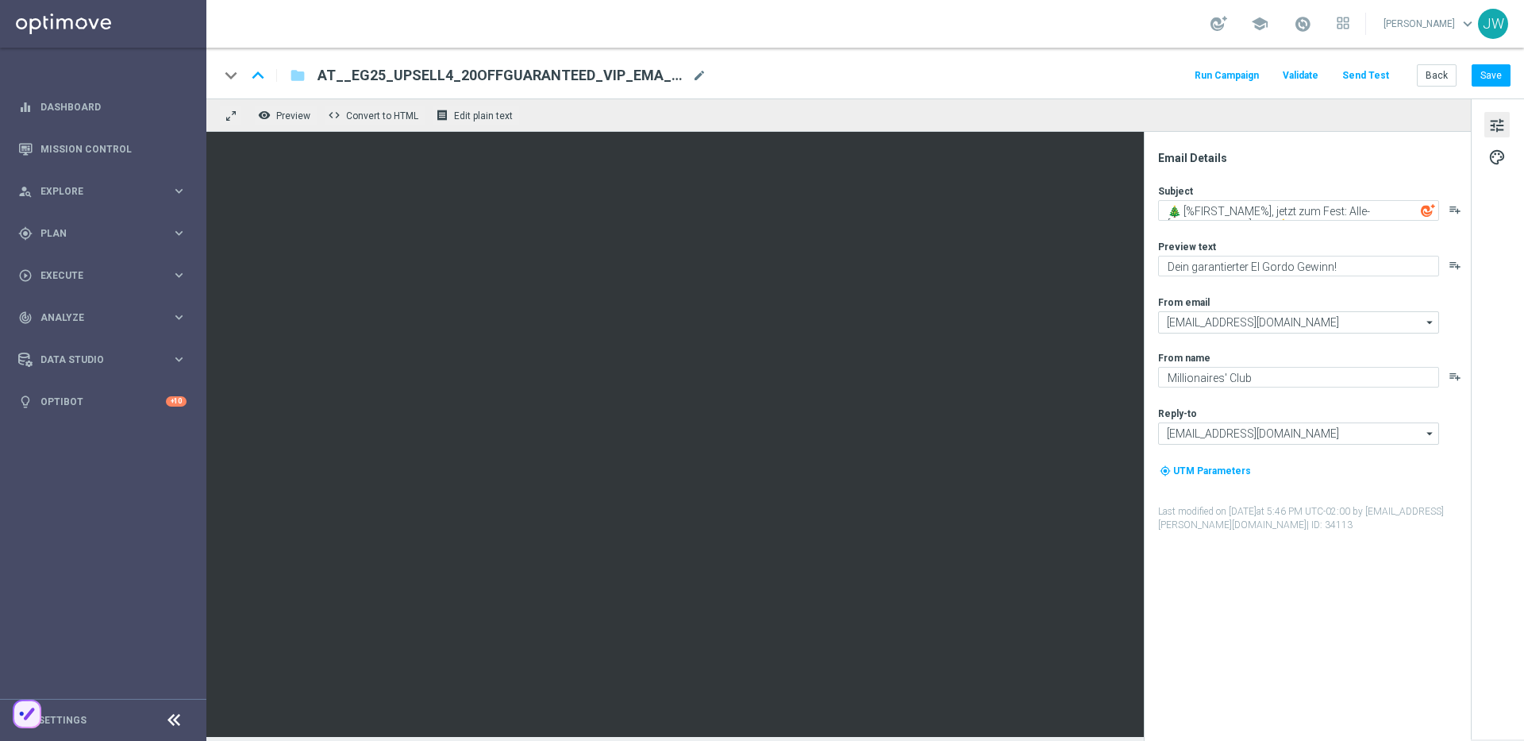
click at [1369, 84] on button "Send Test" at bounding box center [1366, 75] width 52 height 21
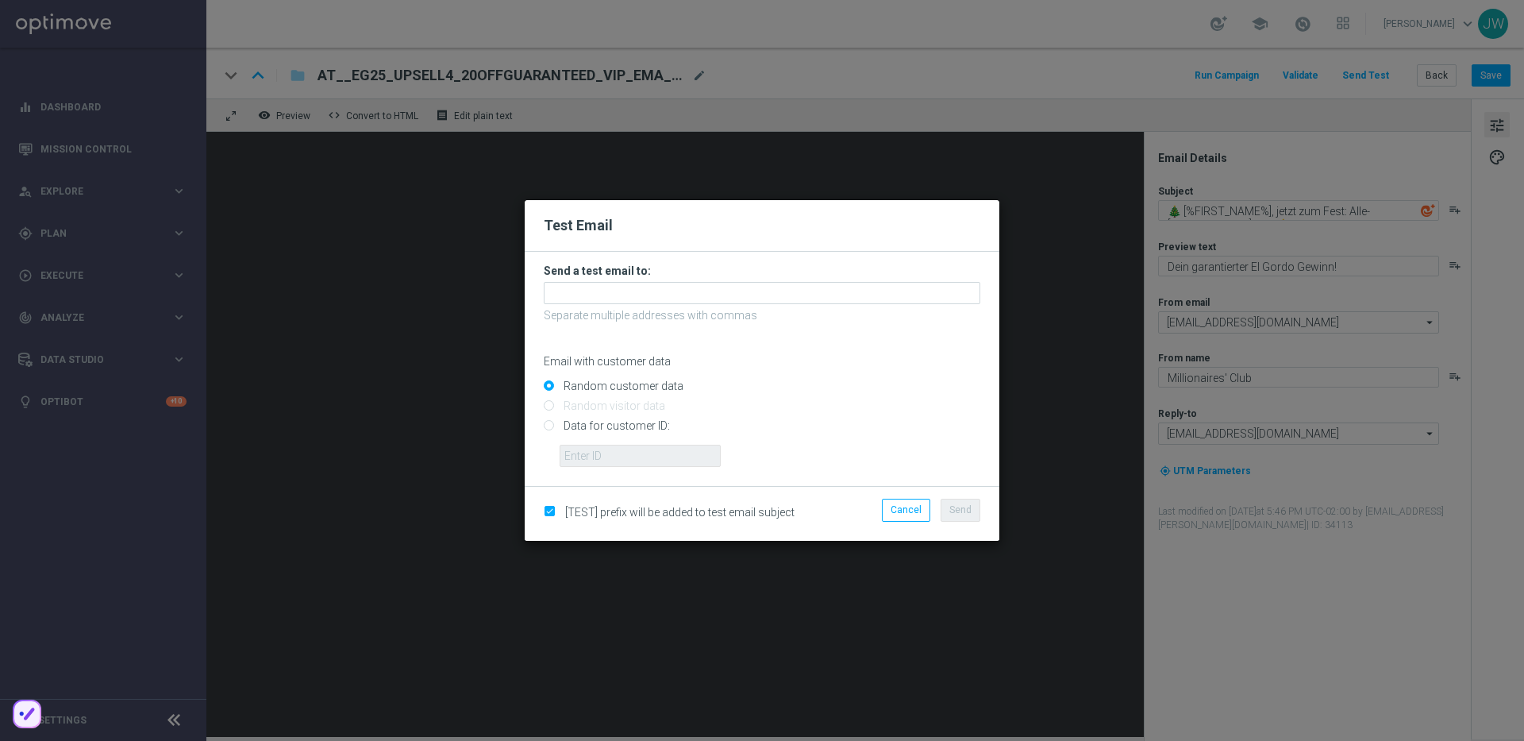
click at [585, 271] on h3 "Send a test email to:" at bounding box center [762, 271] width 437 height 14
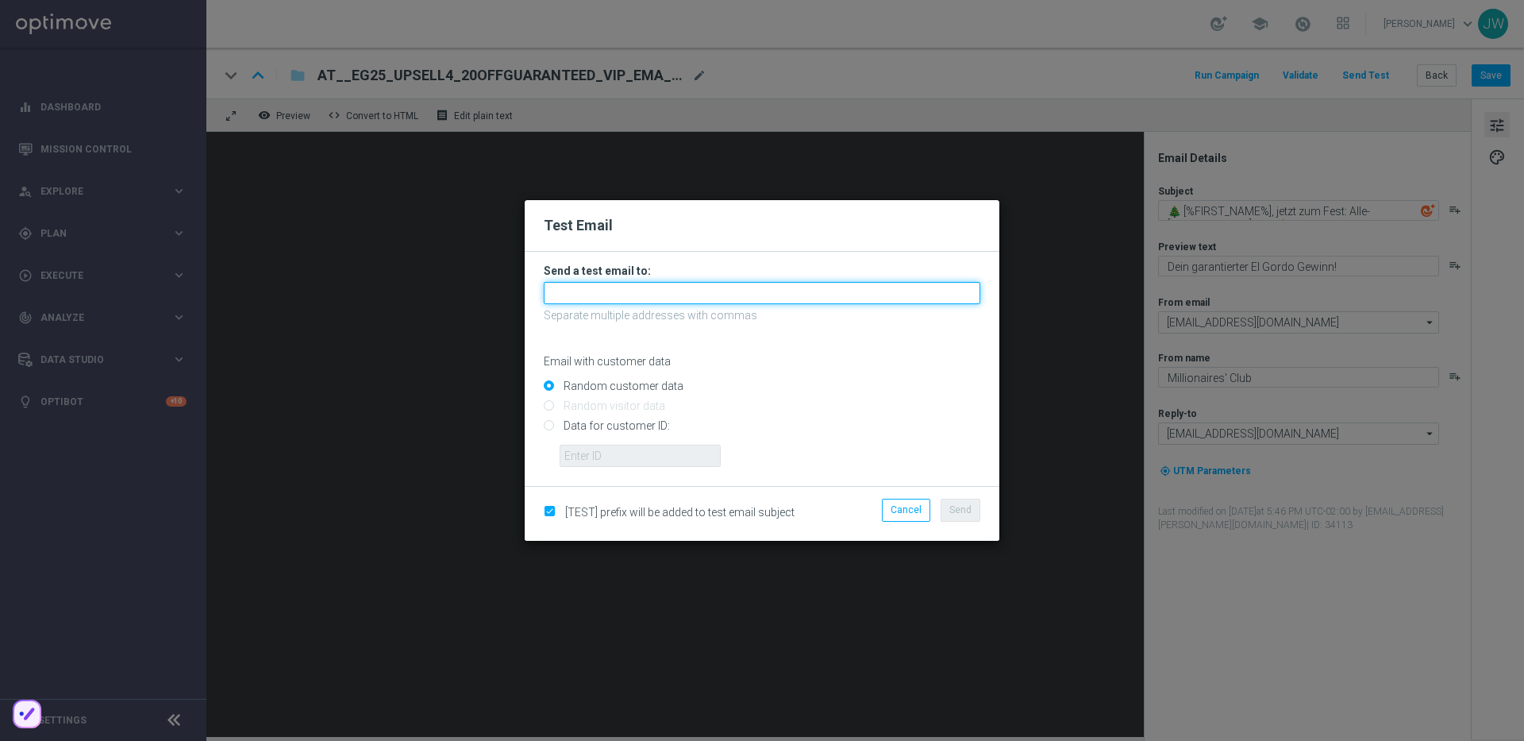
click at [601, 302] on input "text" at bounding box center [762, 293] width 437 height 22
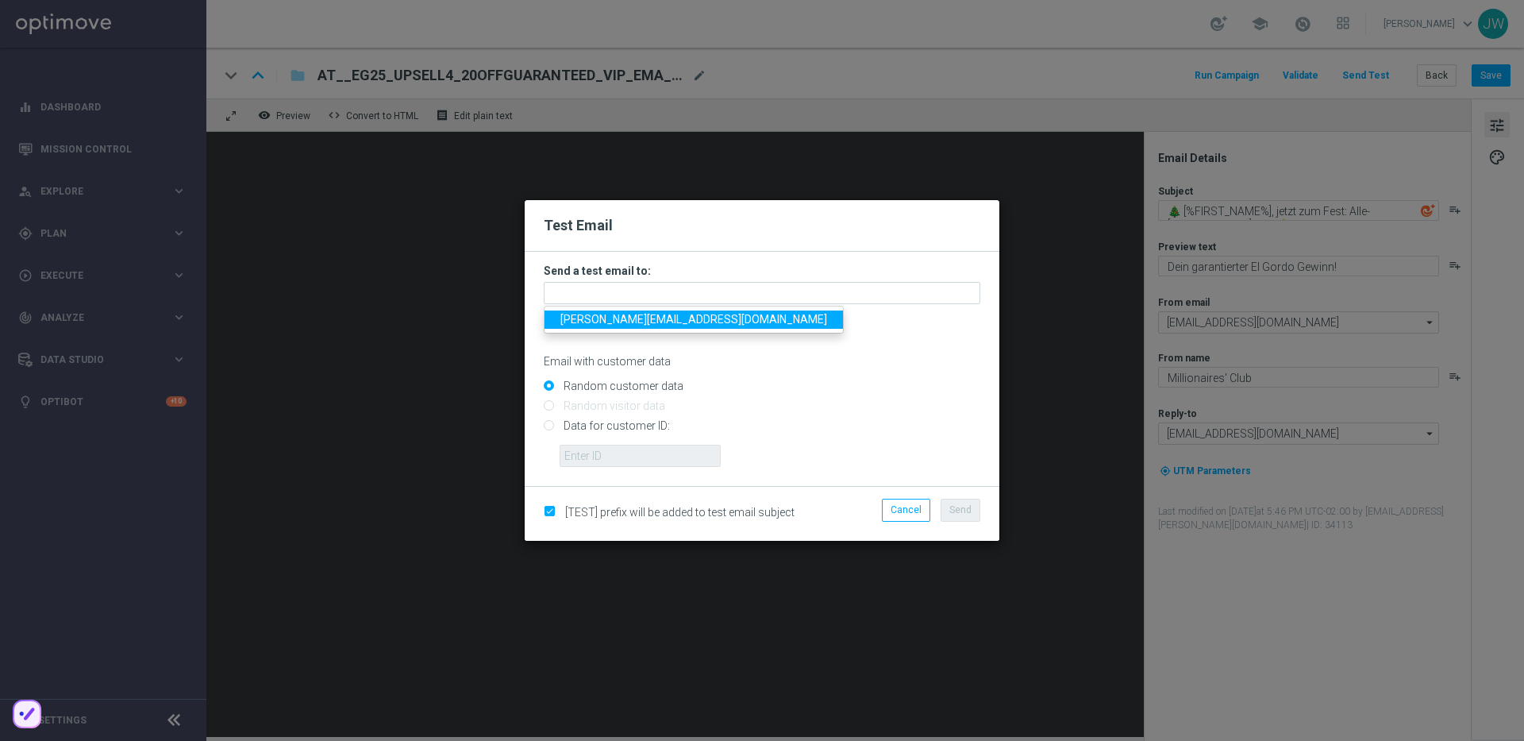
click at [646, 325] on span "[PERSON_NAME][EMAIL_ADDRESS][DOMAIN_NAME]" at bounding box center [693, 319] width 267 height 13
type input "[PERSON_NAME][EMAIL_ADDRESS][DOMAIN_NAME]"
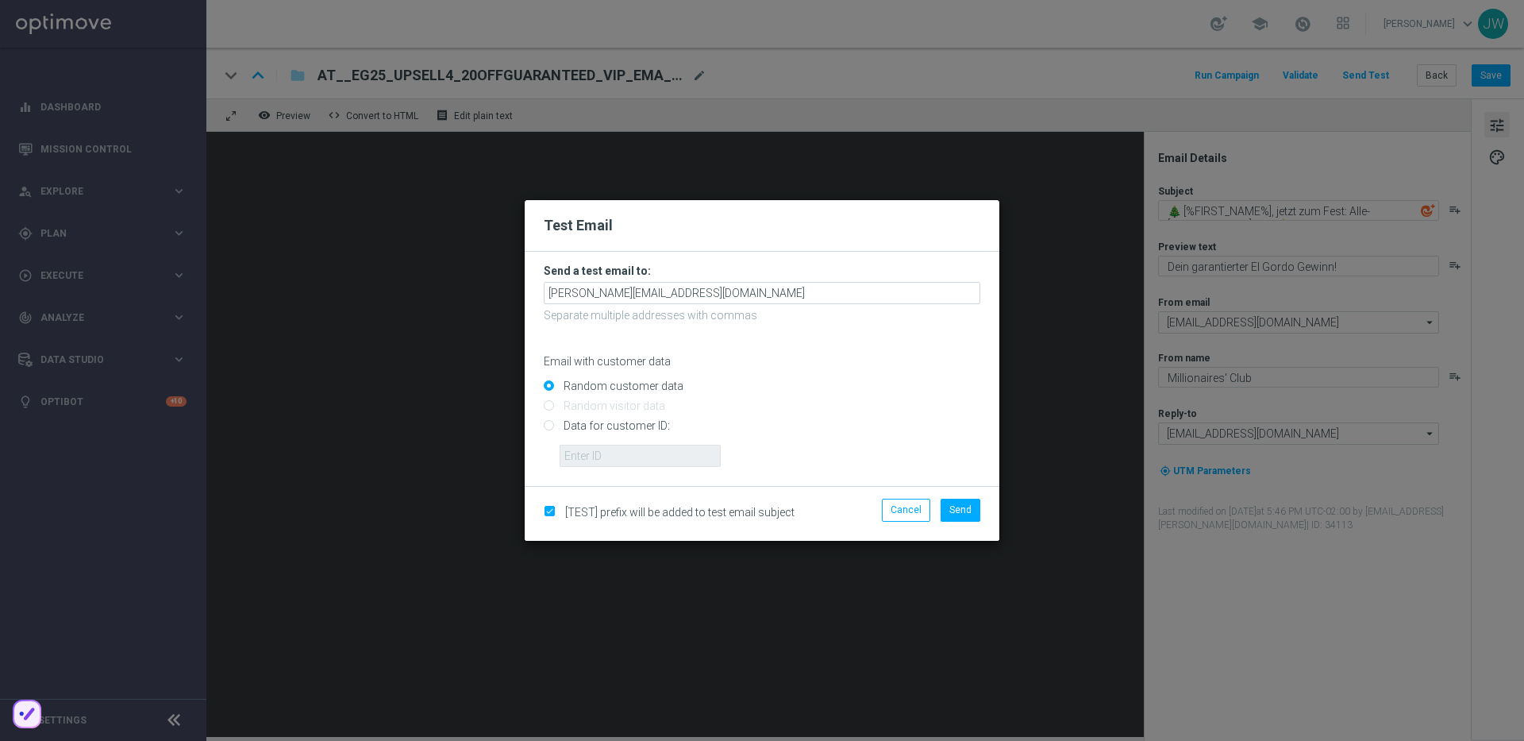
click at [632, 428] on input "Data for customer ID:" at bounding box center [762, 433] width 437 height 22
radio input "true"
click at [660, 465] on input "text" at bounding box center [640, 456] width 161 height 22
paste input "223890059"
type input "223890059"
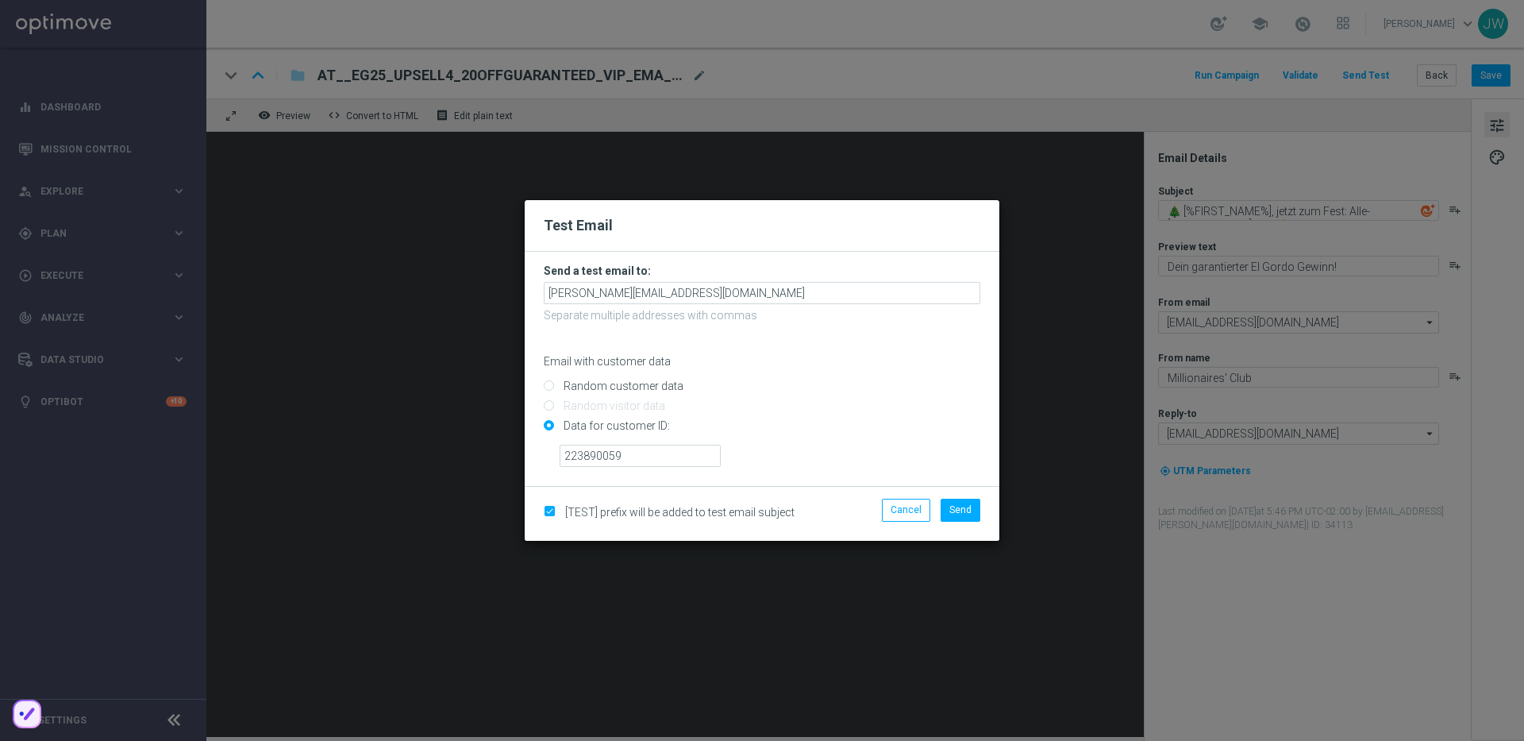
click at [819, 450] on div "223890059" at bounding box center [770, 450] width 445 height 34
click at [976, 517] on button "Send" at bounding box center [961, 510] width 40 height 22
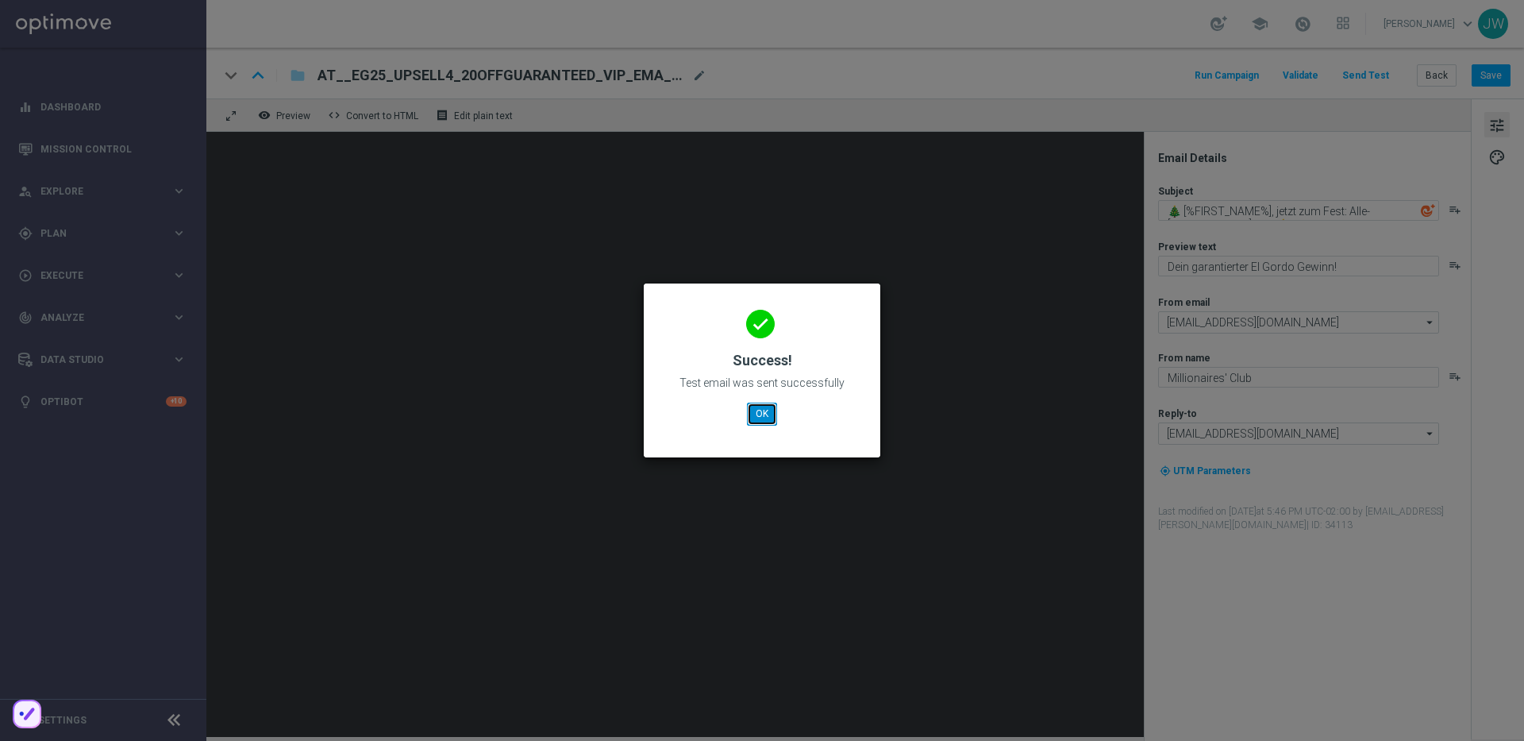
click at [755, 420] on button "OK" at bounding box center [762, 413] width 30 height 22
